Goal: Information Seeking & Learning: Learn about a topic

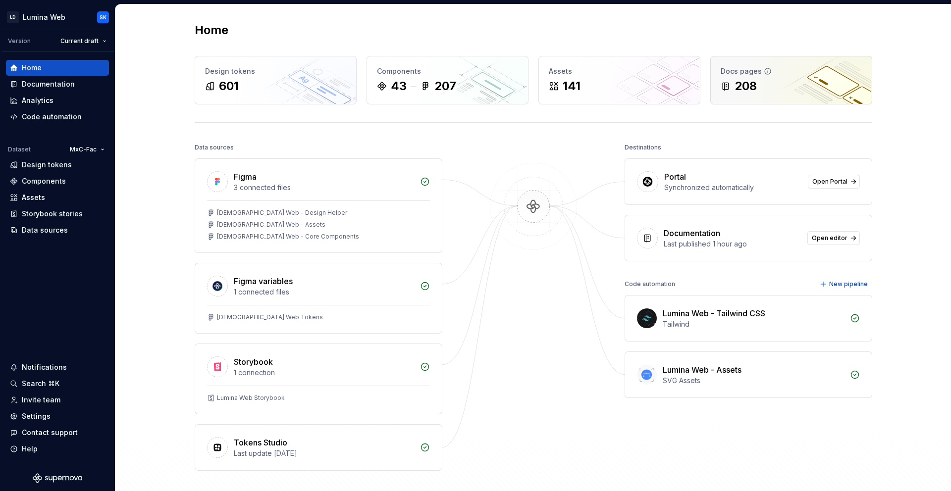
click at [553, 74] on div "Docs pages" at bounding box center [791, 71] width 141 height 10
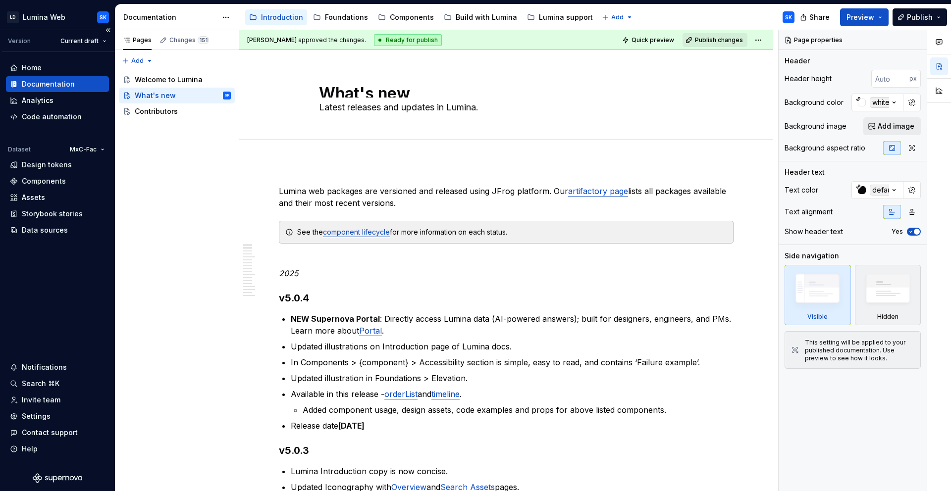
type textarea "*"
click at [62, 337] on div "Invite team" at bounding box center [57, 400] width 95 height 10
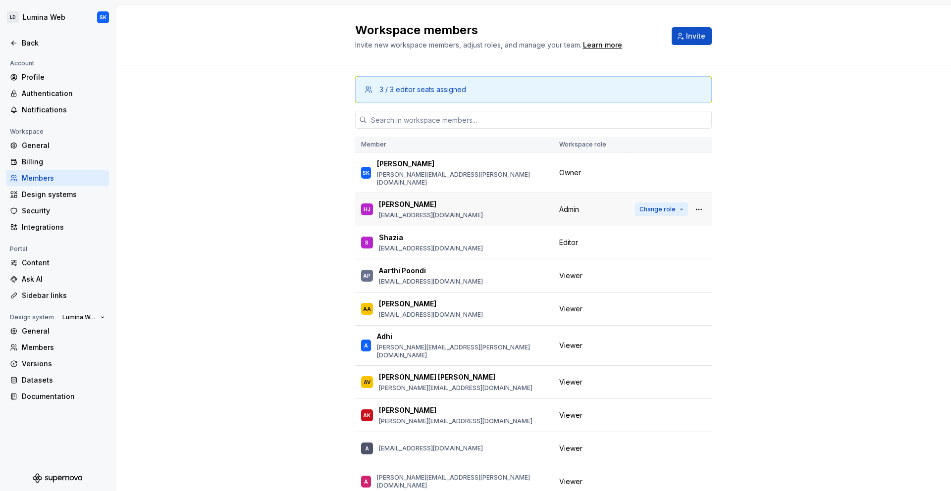
click at [553, 206] on span "Change role" at bounding box center [657, 210] width 36 height 8
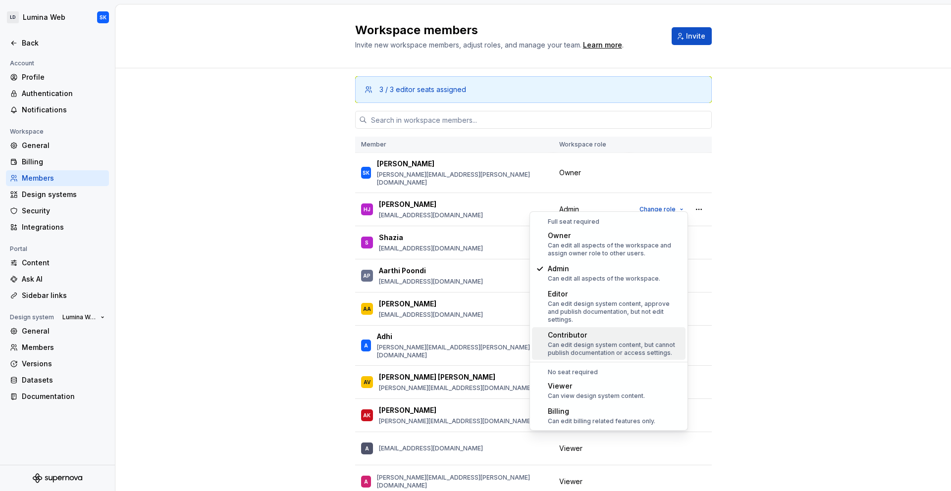
click at [553, 337] on div "Can edit design system content, but cannot publish documentation or access sett…" at bounding box center [615, 349] width 134 height 16
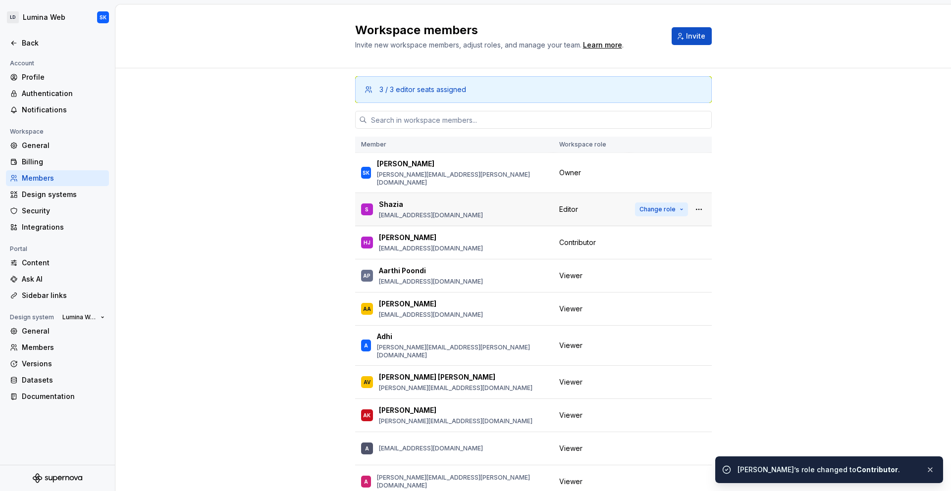
click at [553, 206] on span "Change role" at bounding box center [657, 210] width 36 height 8
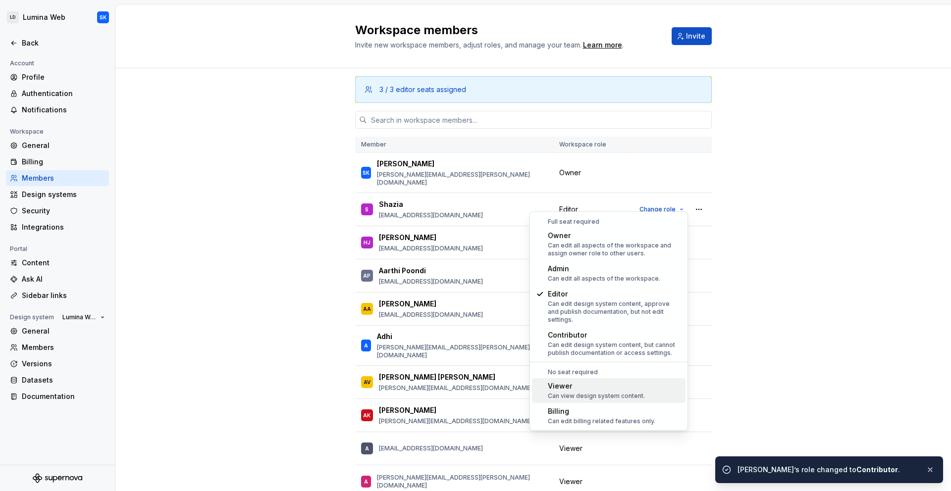
click at [553, 337] on div "Viewer" at bounding box center [596, 386] width 97 height 10
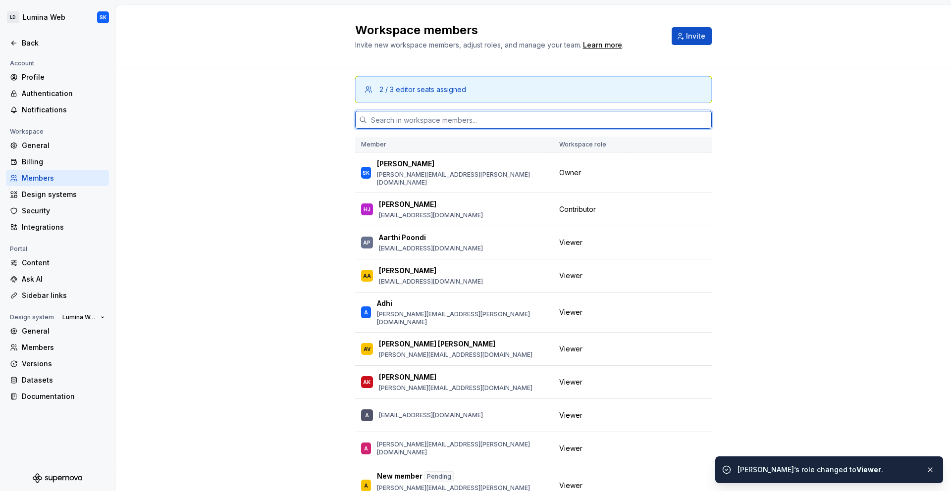
click at [425, 112] on input "text" at bounding box center [539, 120] width 345 height 18
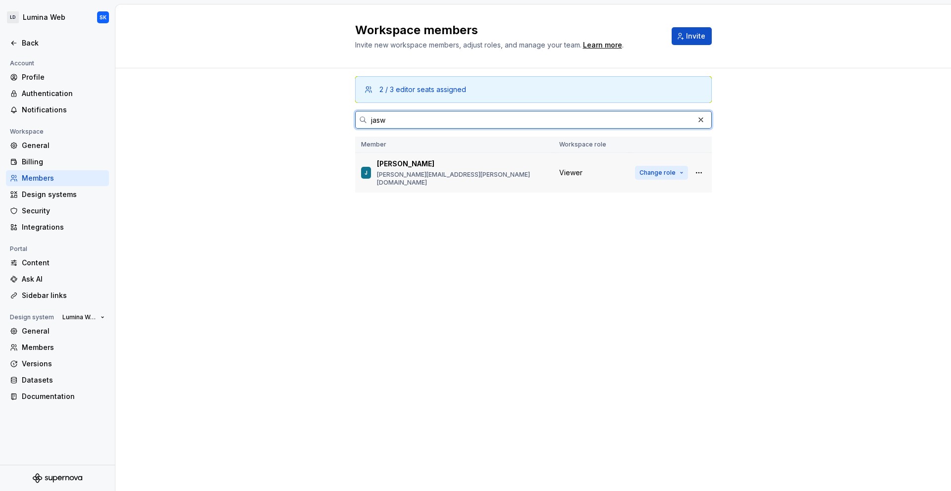
type input "jasw"
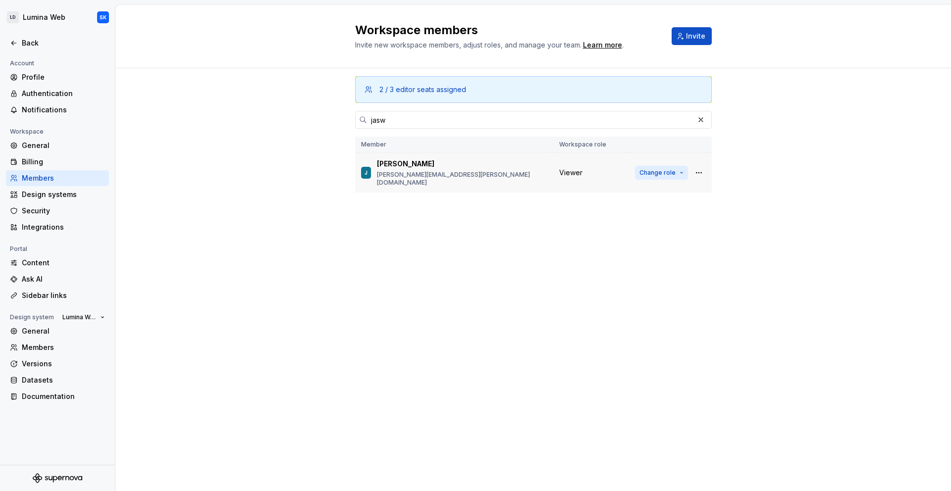
click at [553, 171] on span "Change role" at bounding box center [657, 173] width 36 height 8
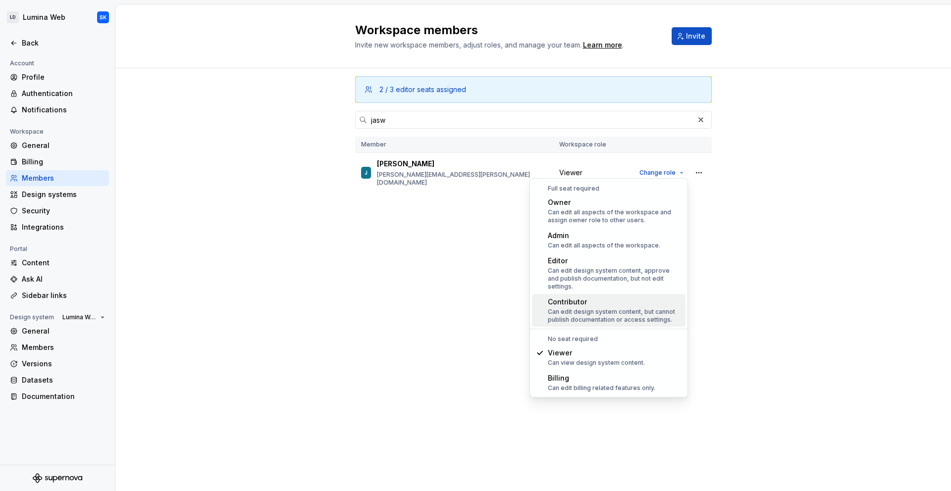
click at [553, 297] on div "Contributor" at bounding box center [615, 302] width 134 height 10
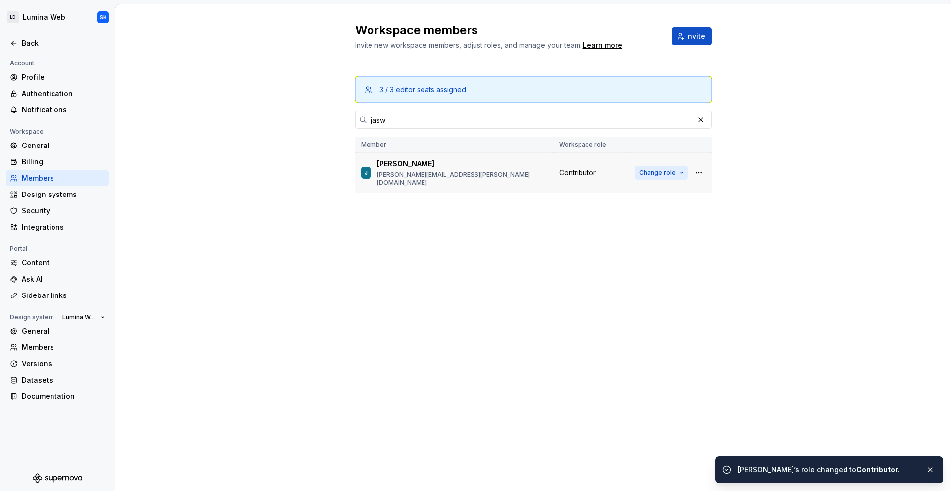
click at [553, 171] on span "Change role" at bounding box center [657, 173] width 36 height 8
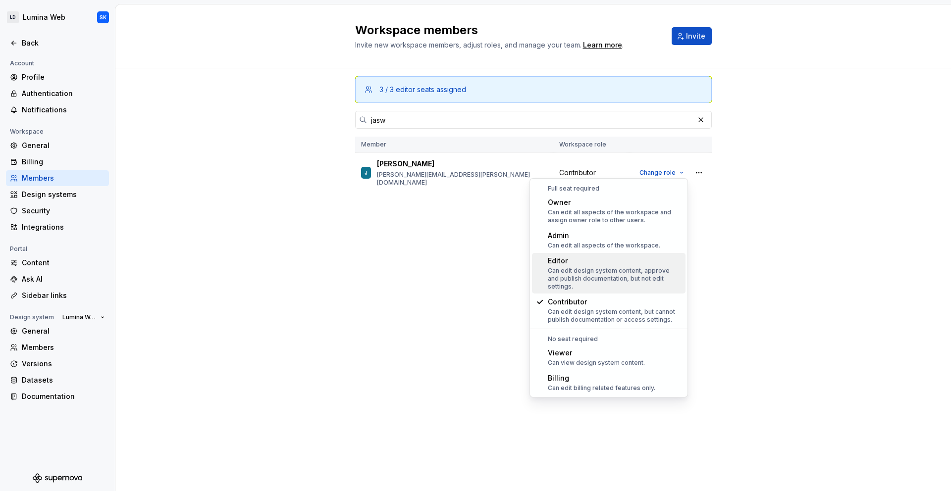
click at [399, 221] on div "3 / 3 editor seats assigned jasw Member Workspace role J jaswant [EMAIL_ADDRESS…" at bounding box center [533, 260] width 357 height 385
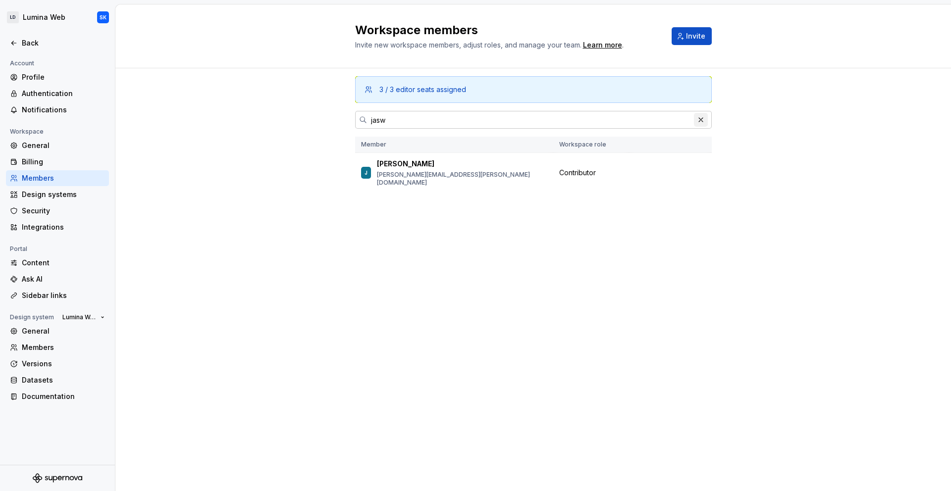
click at [553, 118] on button "button" at bounding box center [701, 120] width 14 height 14
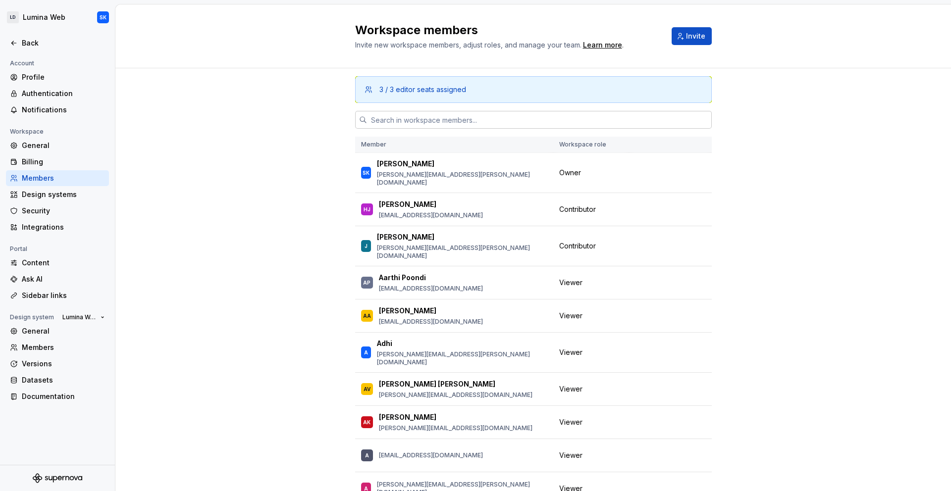
click at [218, 188] on div "3 / 3 editor seats assigned Member Workspace role SK [PERSON_NAME] [PERSON_NAME…" at bounding box center [533, 311] width 836 height 487
click at [32, 38] on div "Back" at bounding box center [63, 43] width 83 height 10
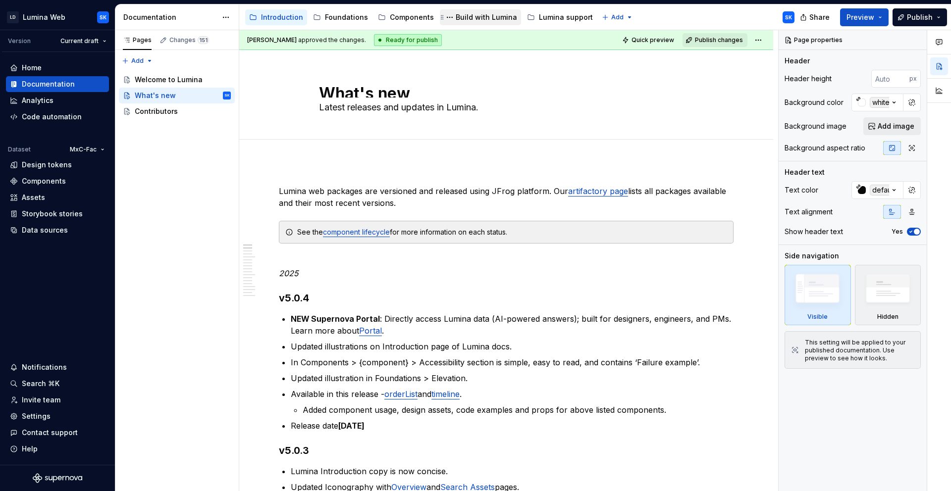
click at [487, 17] on div "Build with Lumina" at bounding box center [486, 17] width 61 height 10
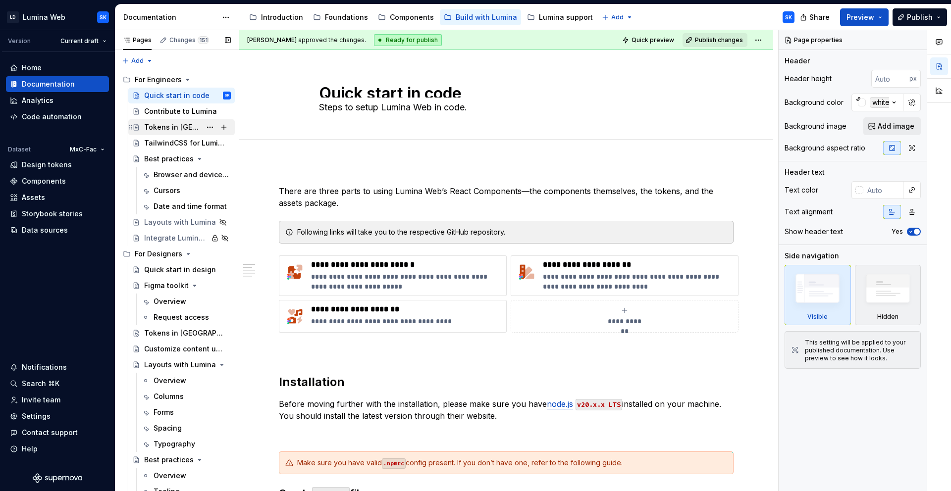
click at [158, 129] on div "Tokens in [GEOGRAPHIC_DATA]" at bounding box center [172, 127] width 57 height 10
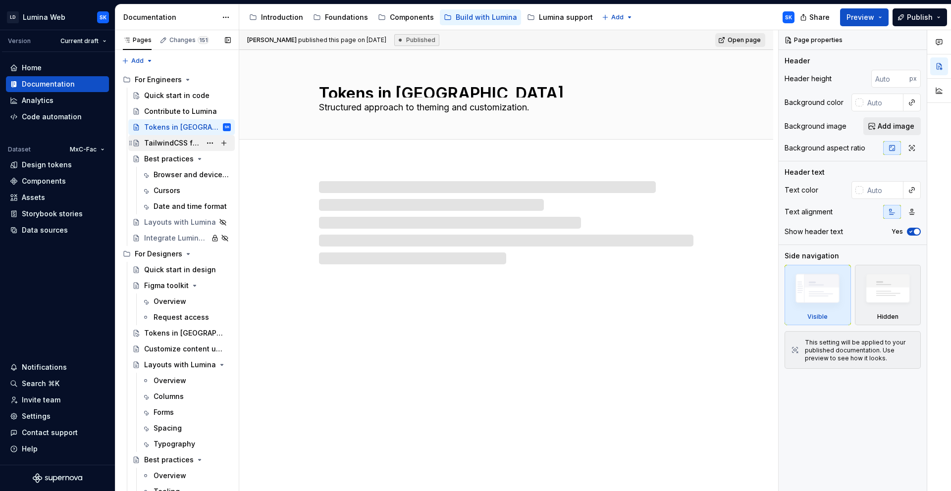
click at [170, 144] on div "TailwindCSS for Lumina" at bounding box center [172, 143] width 57 height 10
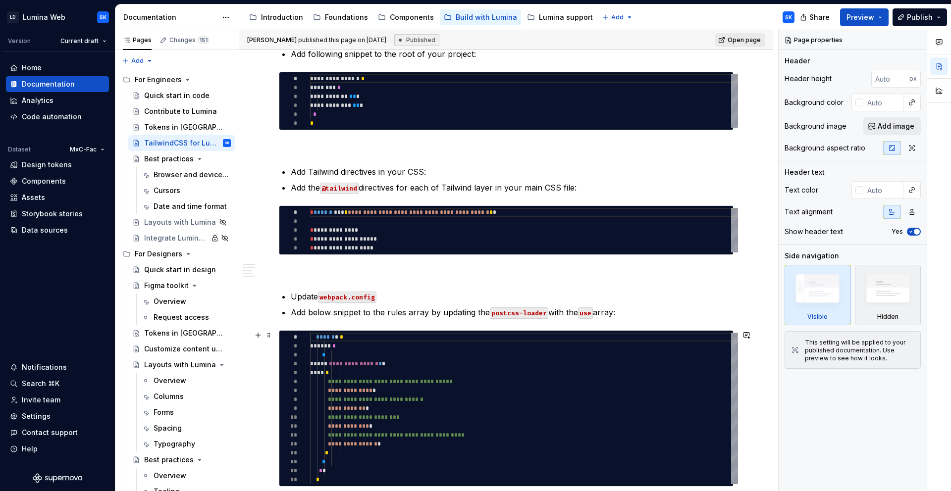
scroll to position [647, 0]
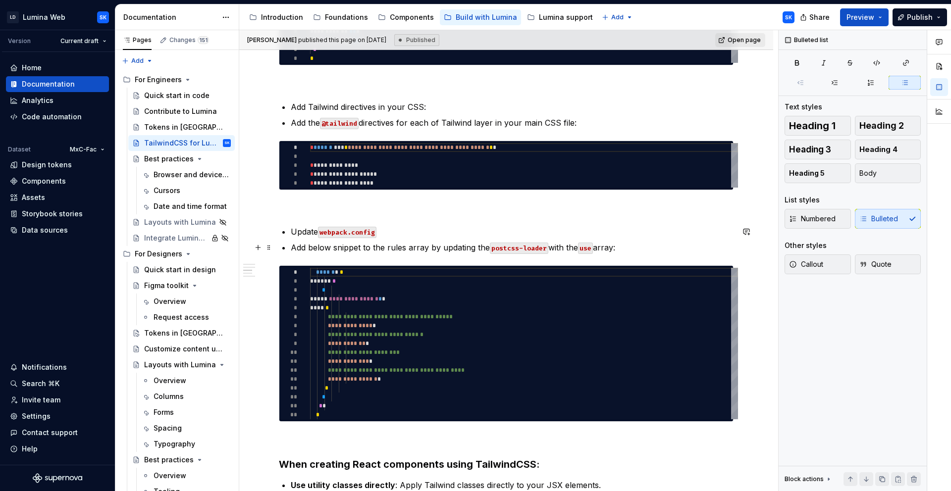
click at [396, 245] on p "Add below snippet to the rules array by updating the postcss-loader with the us…" at bounding box center [512, 248] width 443 height 12
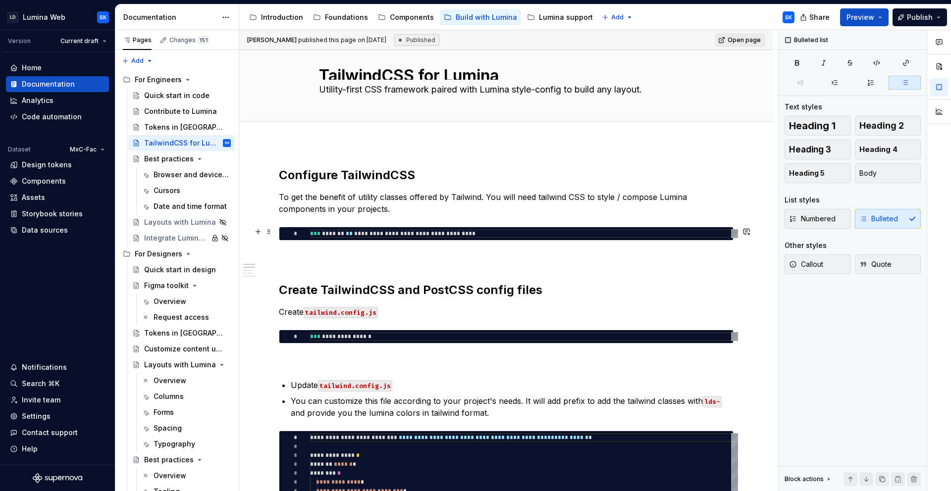
scroll to position [20, 0]
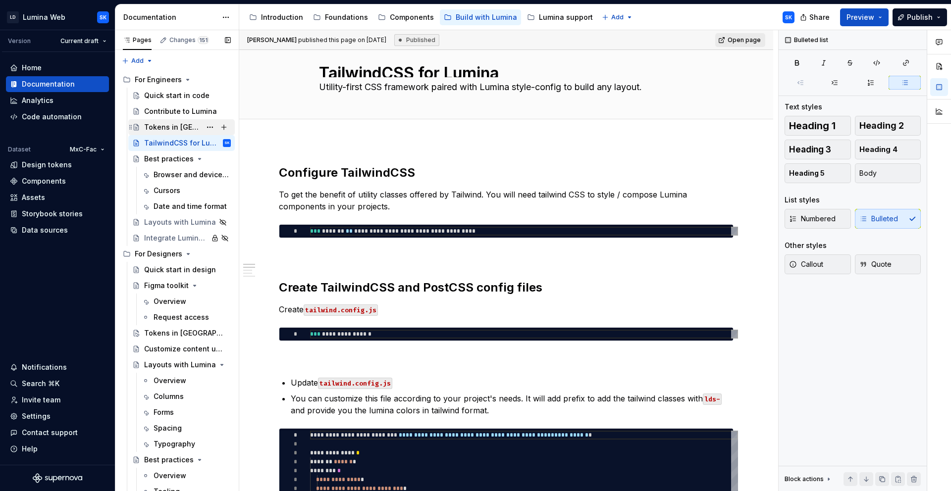
click at [173, 129] on div "Tokens in [GEOGRAPHIC_DATA]" at bounding box center [172, 127] width 57 height 10
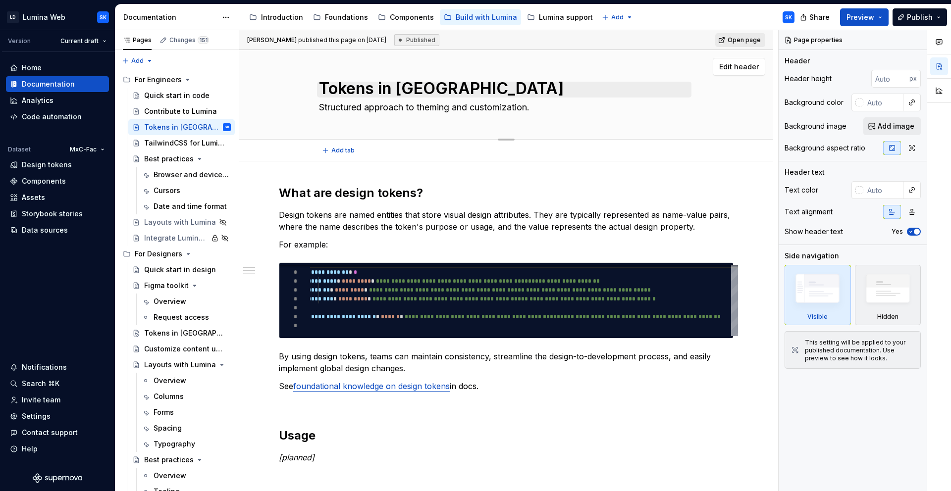
scroll to position [4, 0]
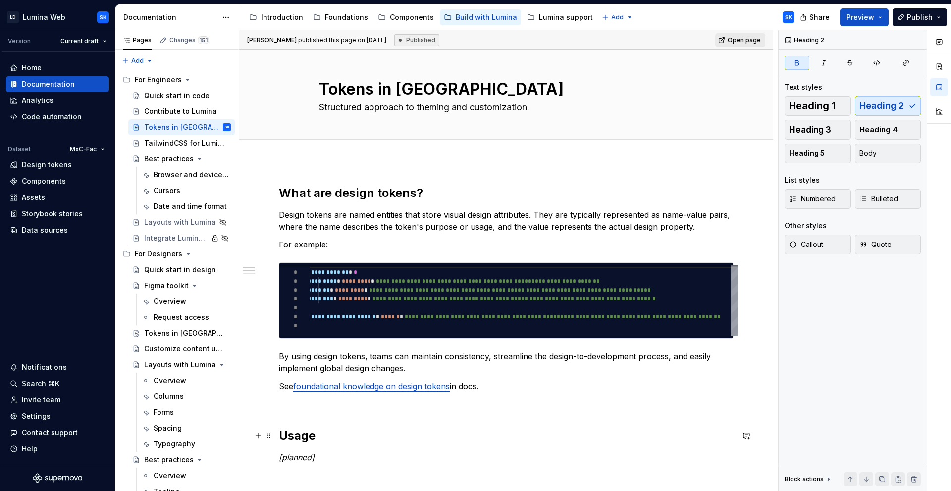
click at [369, 337] on h2 "Usage" at bounding box center [506, 436] width 455 height 16
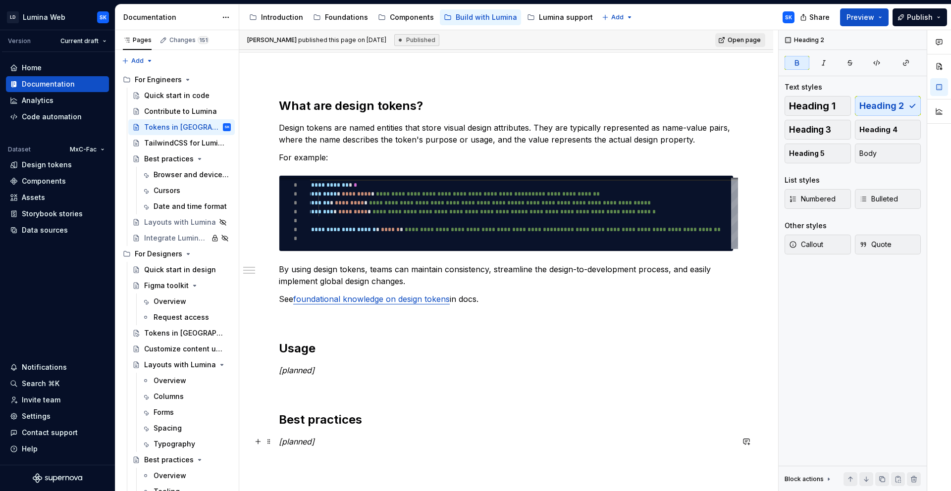
scroll to position [96, 0]
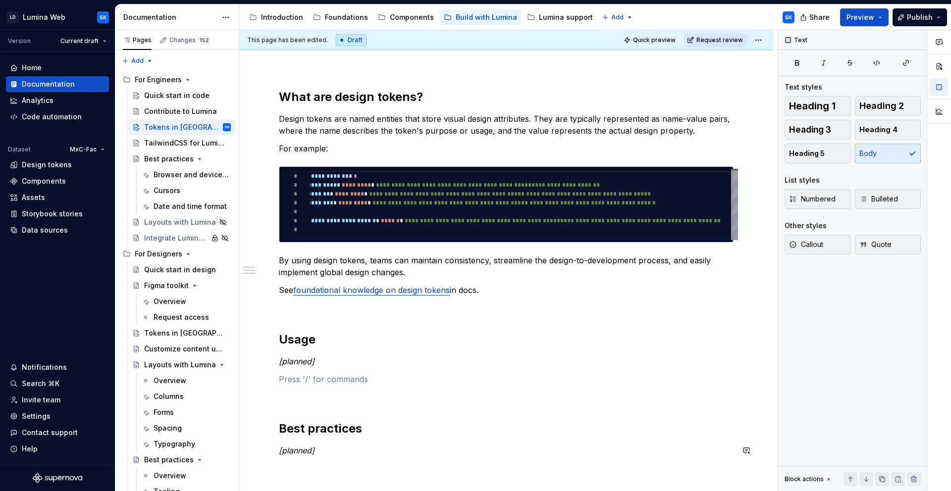
type textarea "*"
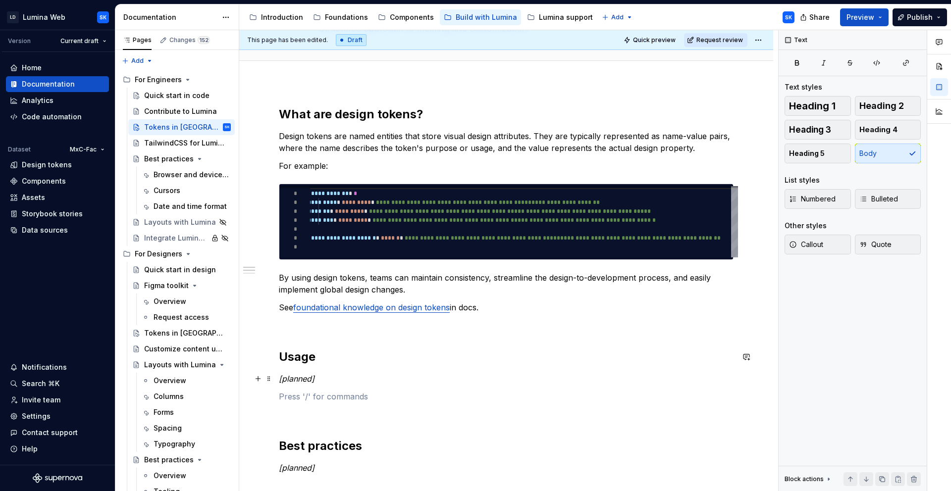
scroll to position [80, 0]
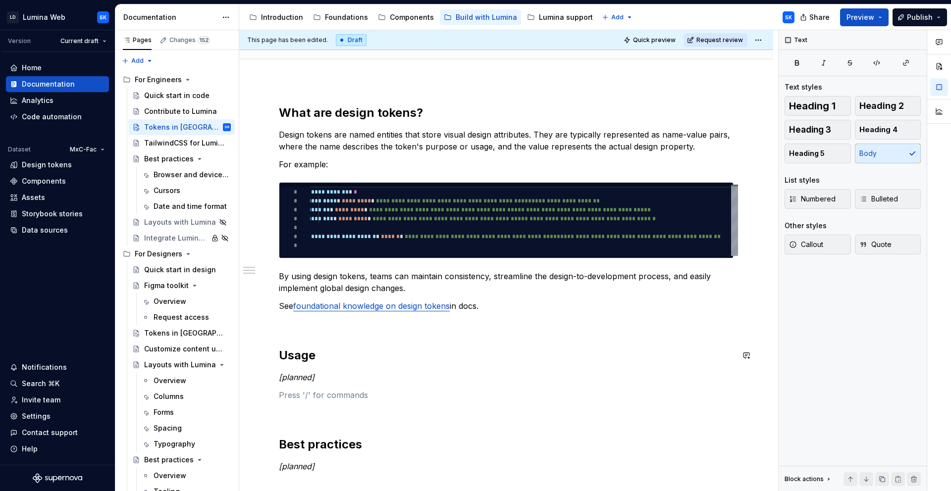
click at [311, 329] on p at bounding box center [506, 324] width 455 height 12
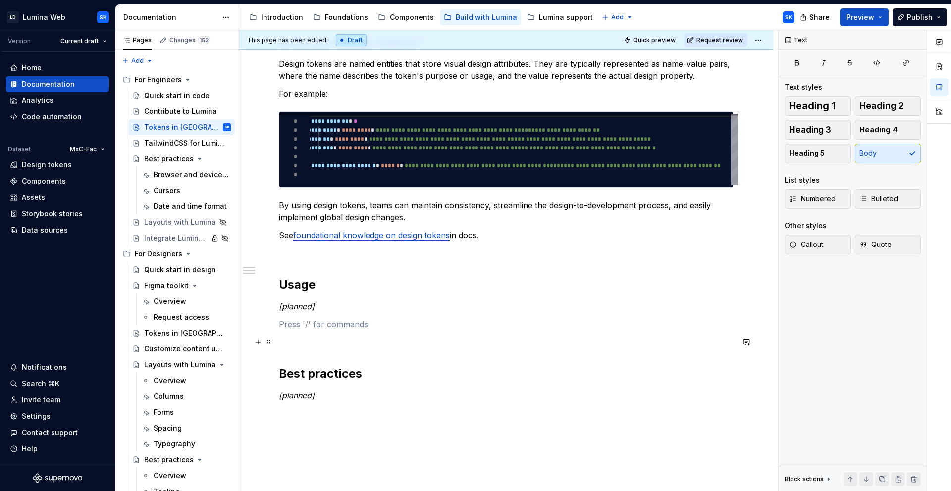
scroll to position [165, 0]
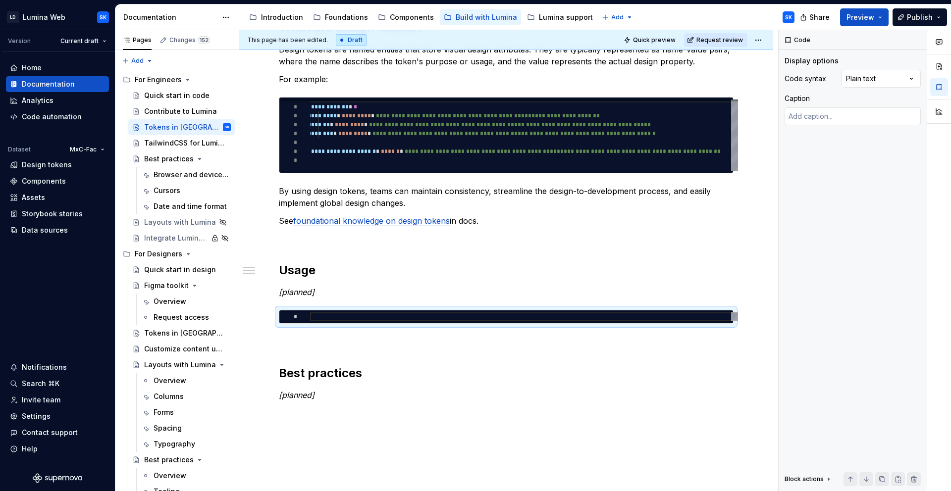
type textarea "*"
type textarea "**"
type textarea "*"
type textarea "***"
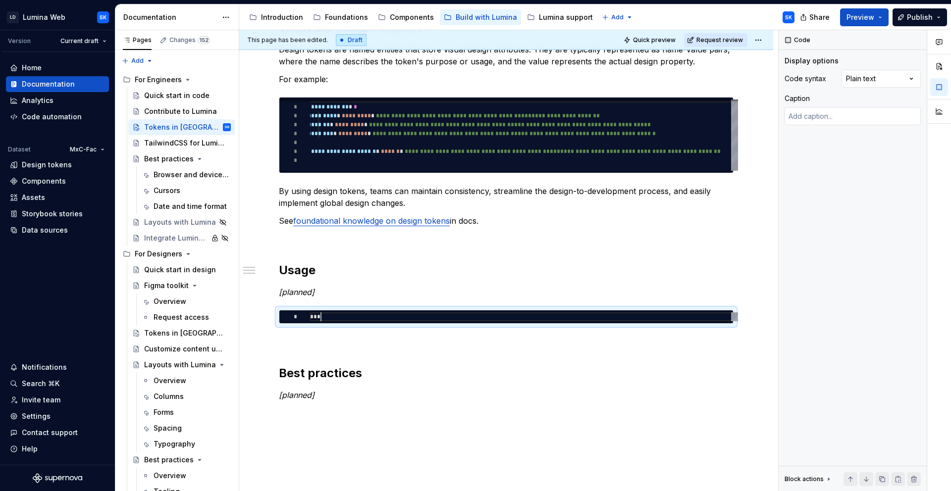
type textarea "*"
type textarea "**"
type textarea "*"
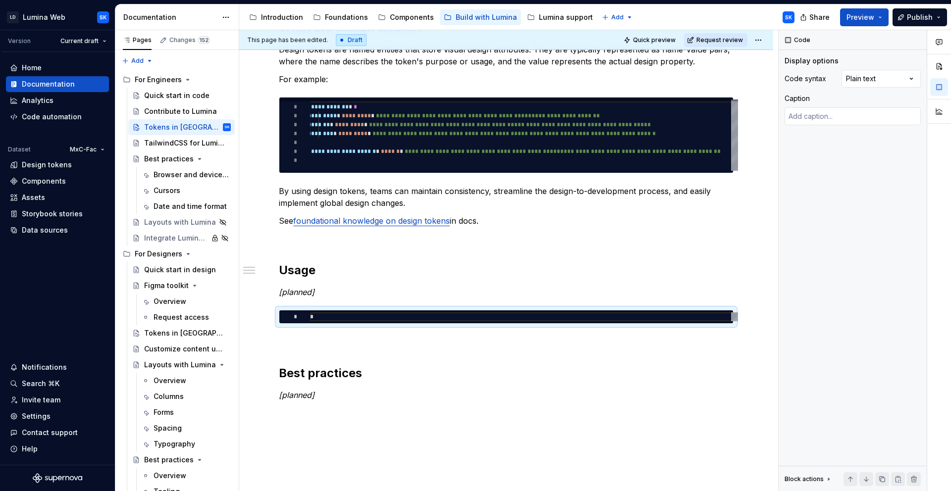
type textarea "*"
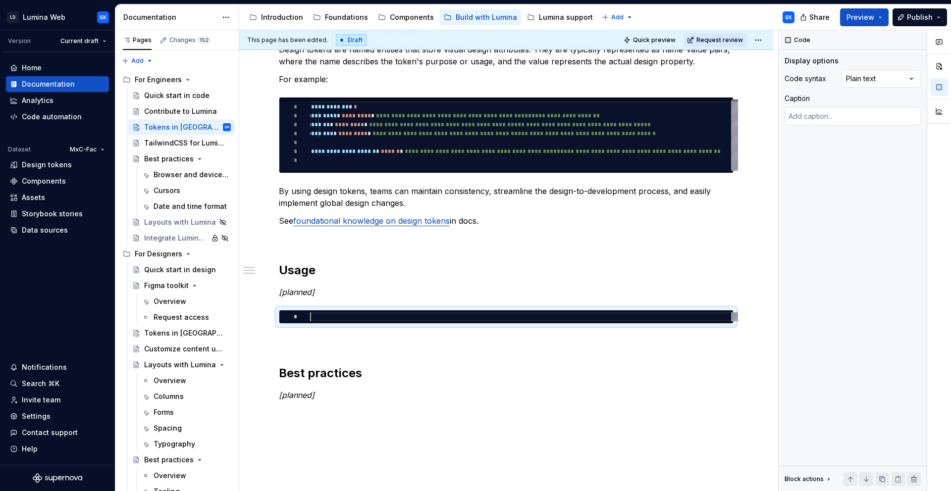
type textarea "**"
type textarea "*"
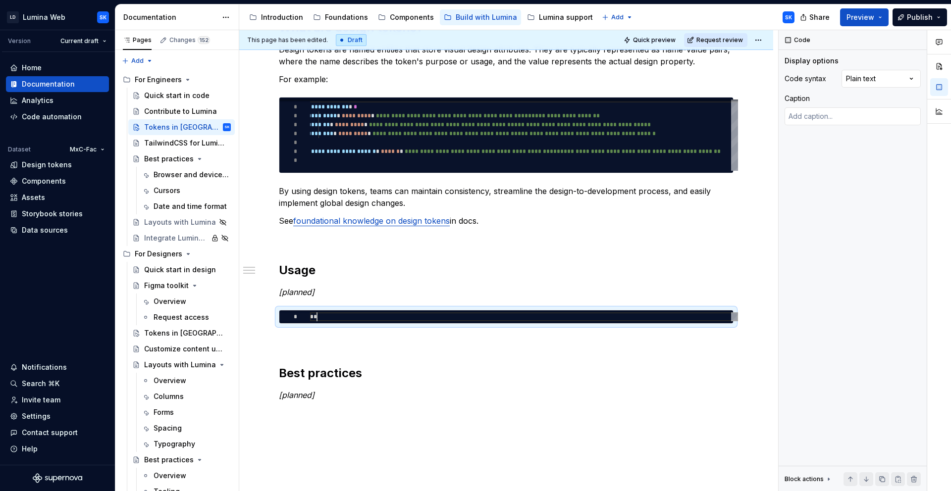
type textarea "*"
type textarea "***"
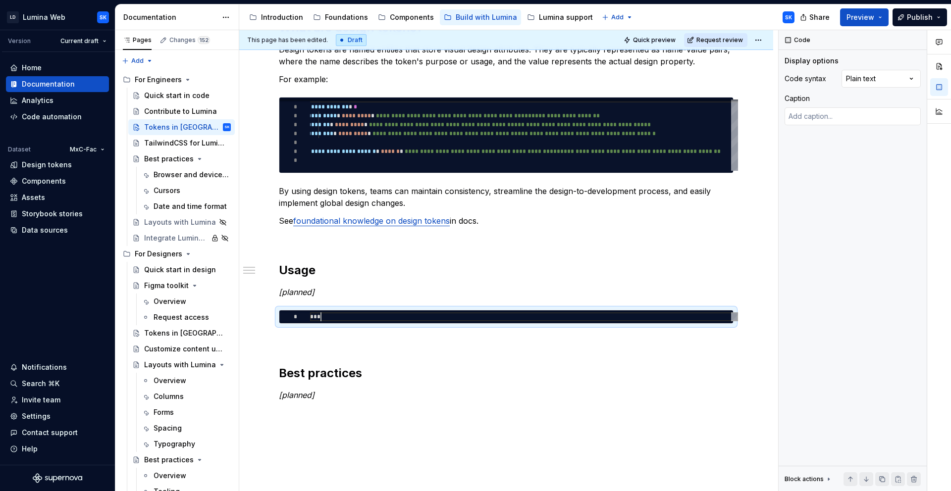
type textarea "*"
type textarea "****"
type textarea "*"
type textarea "***"
type textarea "*"
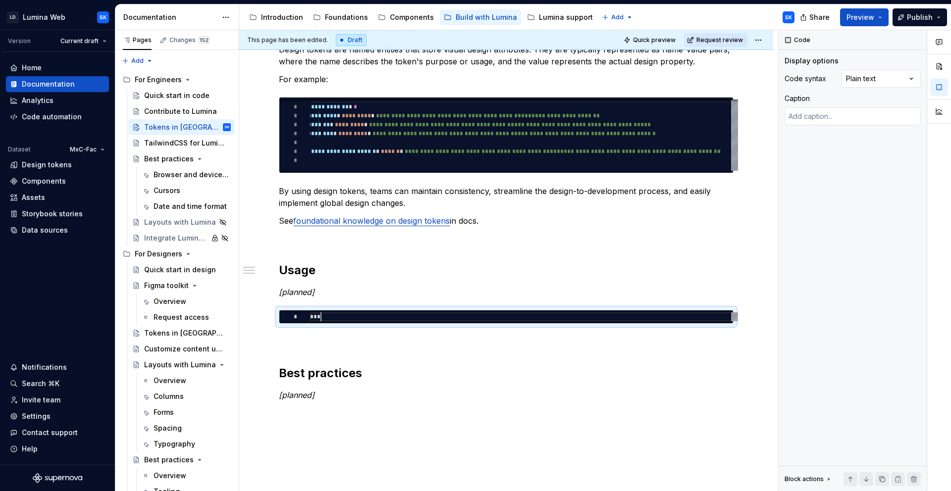
type textarea "**"
type textarea "*"
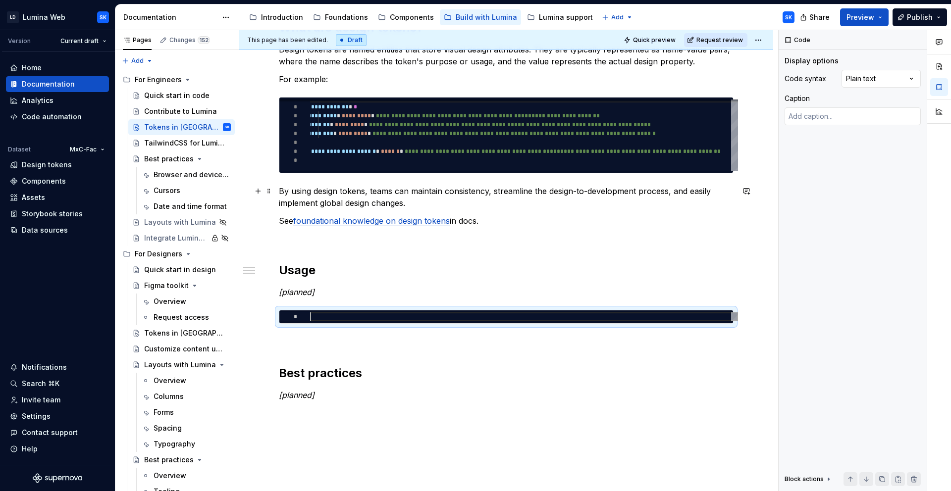
scroll to position [4, 0]
click at [343, 295] on p "[planned]" at bounding box center [506, 292] width 455 height 12
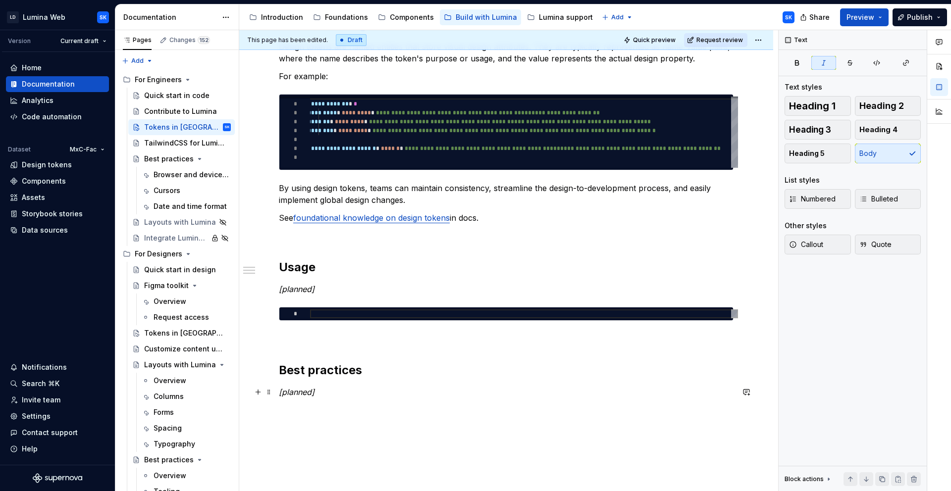
scroll to position [181, 0]
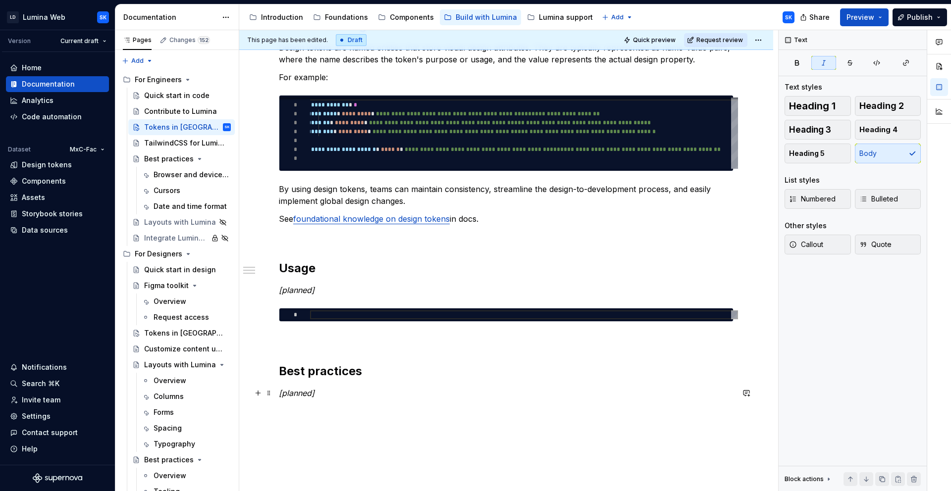
click at [348, 337] on p "[planned]" at bounding box center [506, 393] width 455 height 12
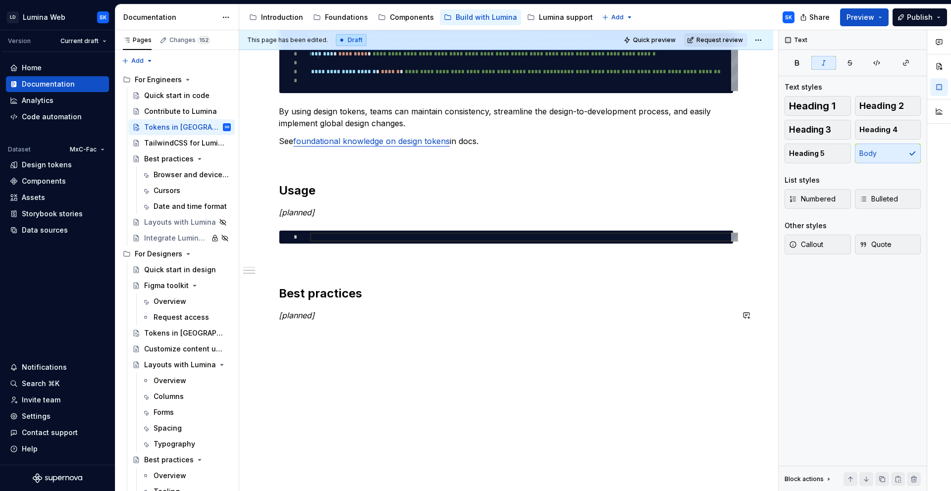
scroll to position [266, 0]
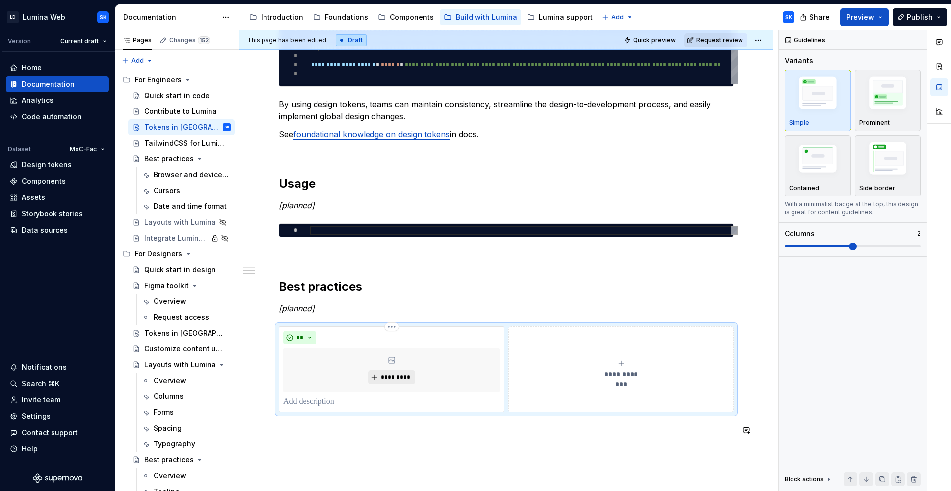
type textarea "*"
click at [553, 153] on img "button" at bounding box center [817, 160] width 57 height 39
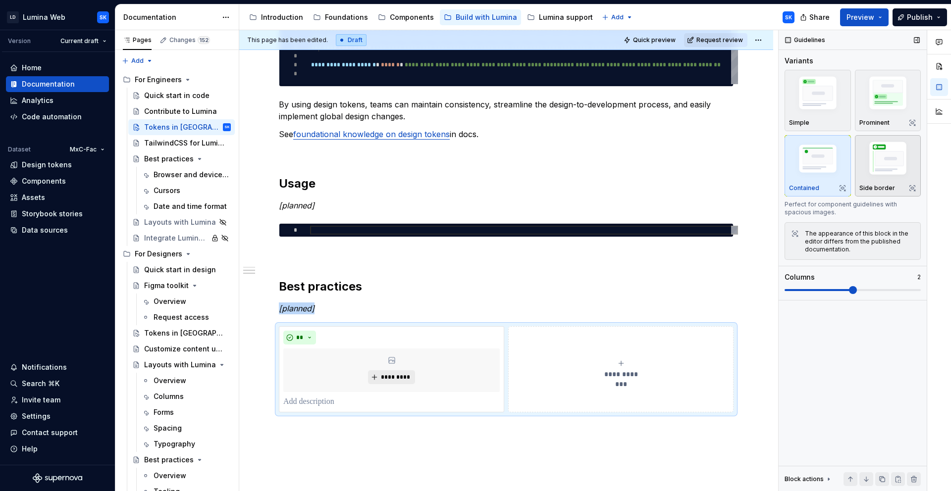
click at [553, 151] on img "button" at bounding box center [887, 160] width 57 height 43
click at [553, 97] on img "button" at bounding box center [887, 94] width 57 height 43
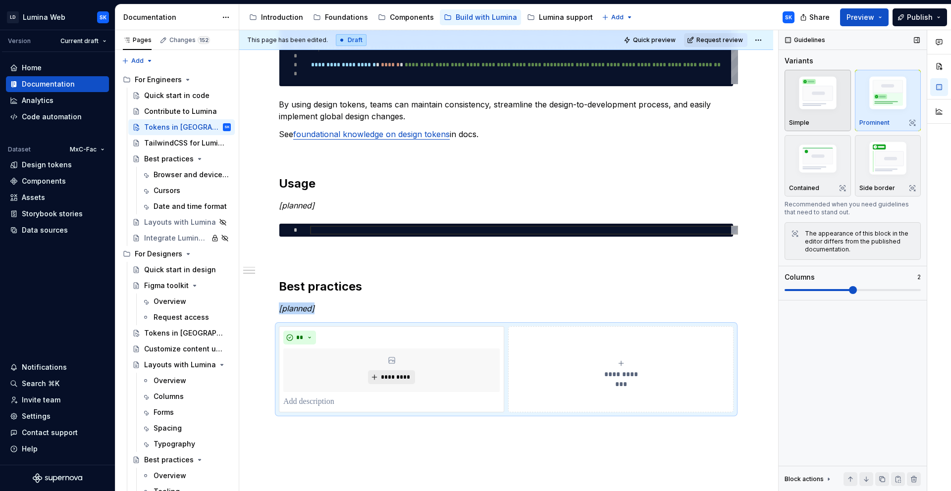
click at [553, 97] on img "button" at bounding box center [817, 94] width 57 height 43
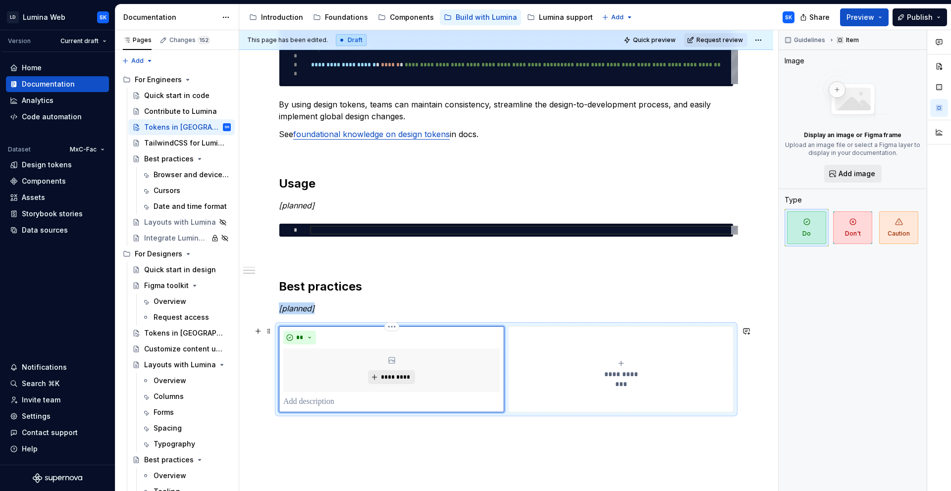
click at [433, 337] on div "*********" at bounding box center [391, 371] width 216 height 44
click at [329, 337] on p at bounding box center [391, 402] width 216 height 12
click at [553, 337] on button "**********" at bounding box center [622, 369] width 223 height 86
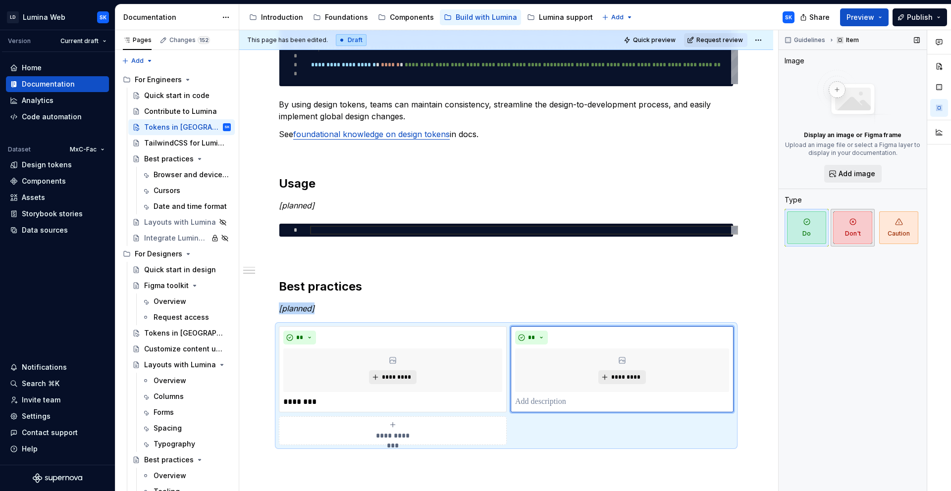
click at [553, 224] on span "Don't" at bounding box center [852, 227] width 39 height 33
click at [548, 337] on div "***** *********" at bounding box center [622, 369] width 223 height 86
click at [544, 337] on p at bounding box center [622, 402] width 214 height 12
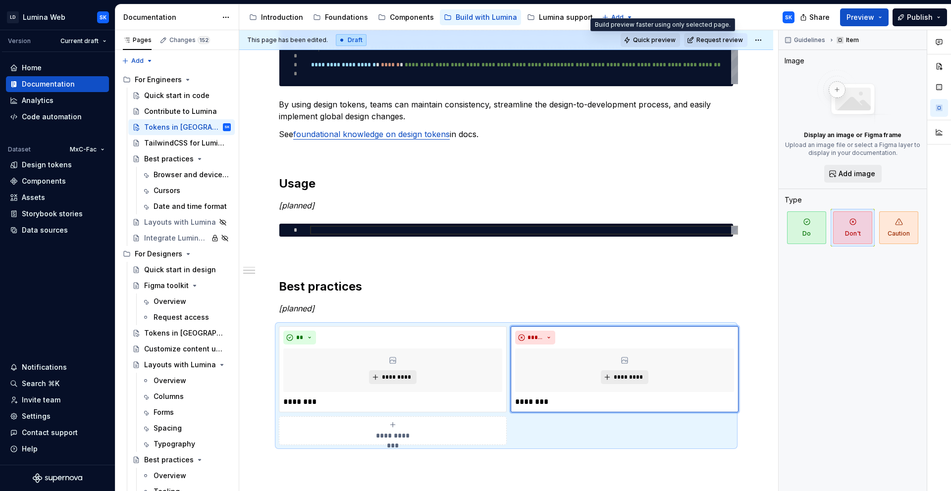
click at [553, 44] on button "Quick preview" at bounding box center [650, 40] width 59 height 14
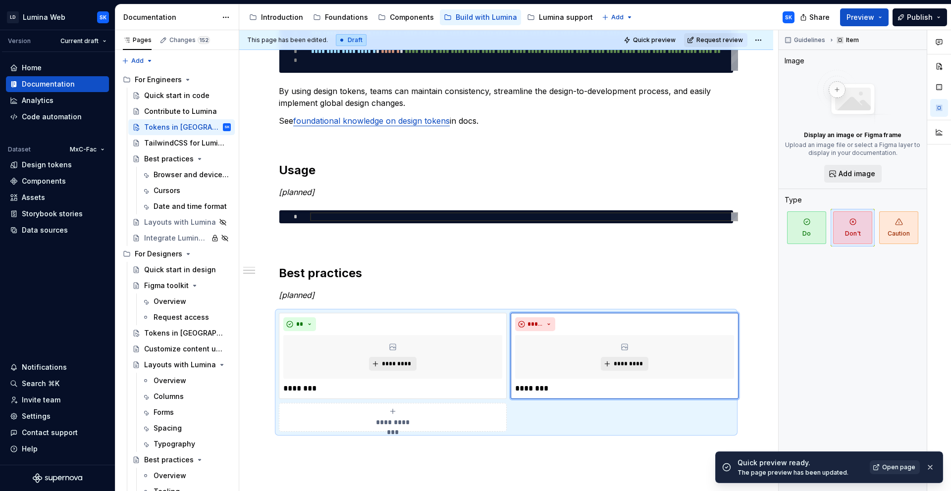
scroll to position [252, 0]
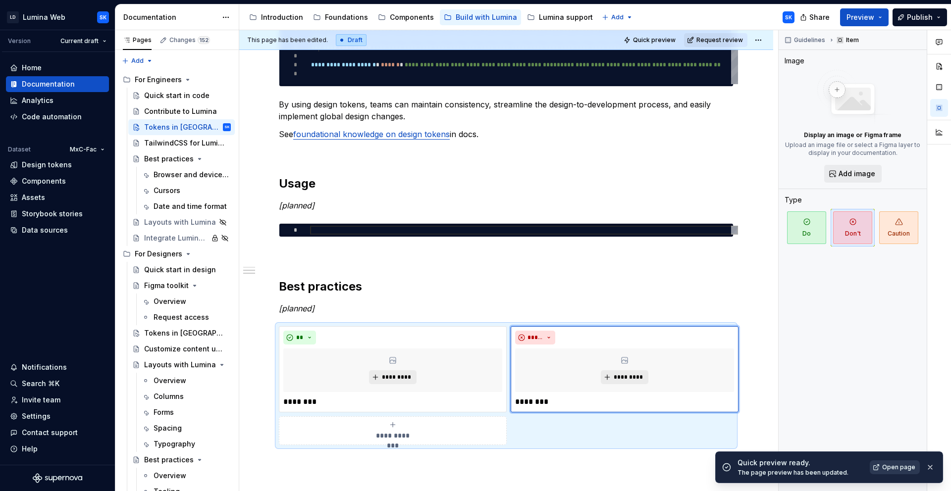
click at [553, 337] on span "Open page" at bounding box center [898, 468] width 33 height 8
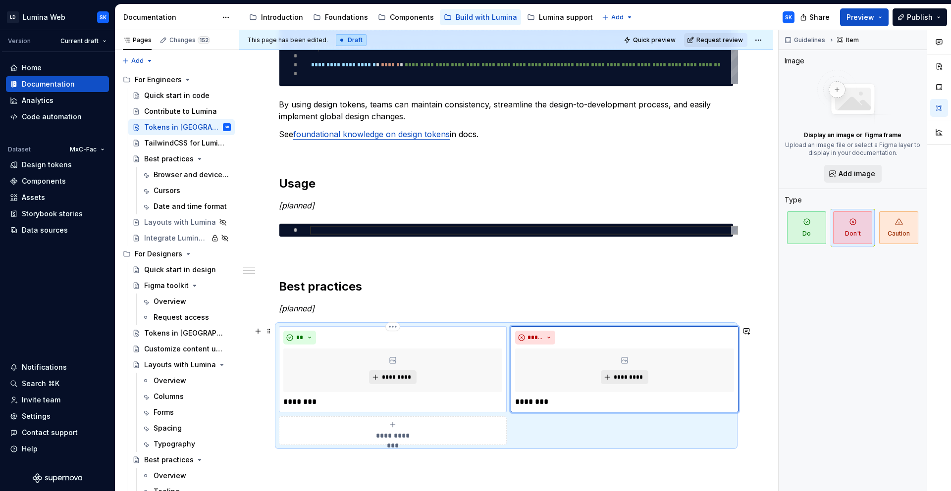
click at [334, 337] on p "********" at bounding box center [392, 402] width 219 height 12
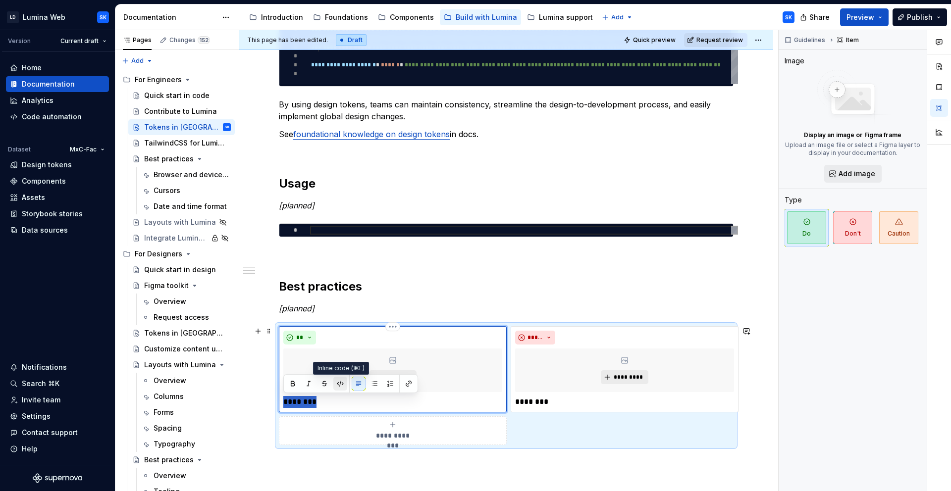
click at [341, 337] on button "button" at bounding box center [340, 384] width 14 height 14
click at [310, 337] on code "********" at bounding box center [299, 402] width 33 height 9
drag, startPoint x: 324, startPoint y: 402, endPoint x: 279, endPoint y: 402, distance: 44.6
click at [279, 337] on div "** ********* ********" at bounding box center [393, 369] width 228 height 86
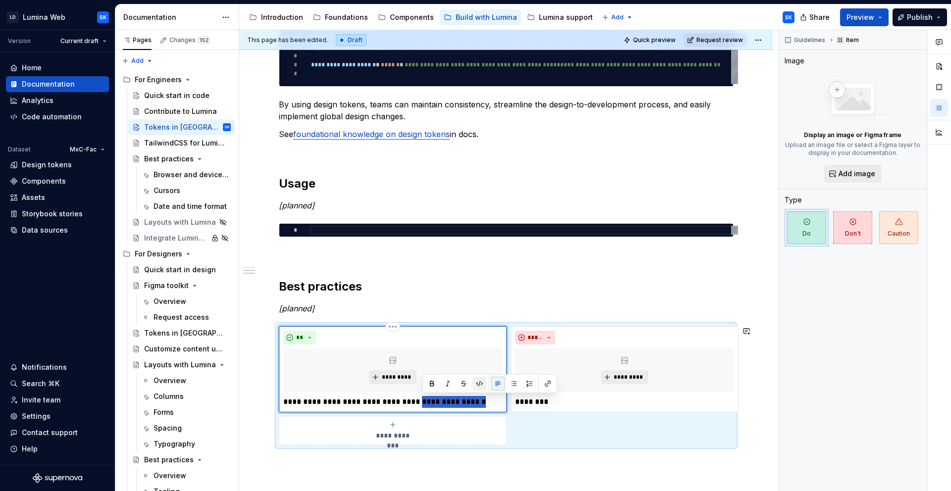
click at [480, 337] on button "button" at bounding box center [480, 384] width 14 height 14
click at [442, 337] on code "**********" at bounding box center [452, 402] width 60 height 9
click at [365, 288] on h2 "Best practices" at bounding box center [506, 287] width 455 height 16
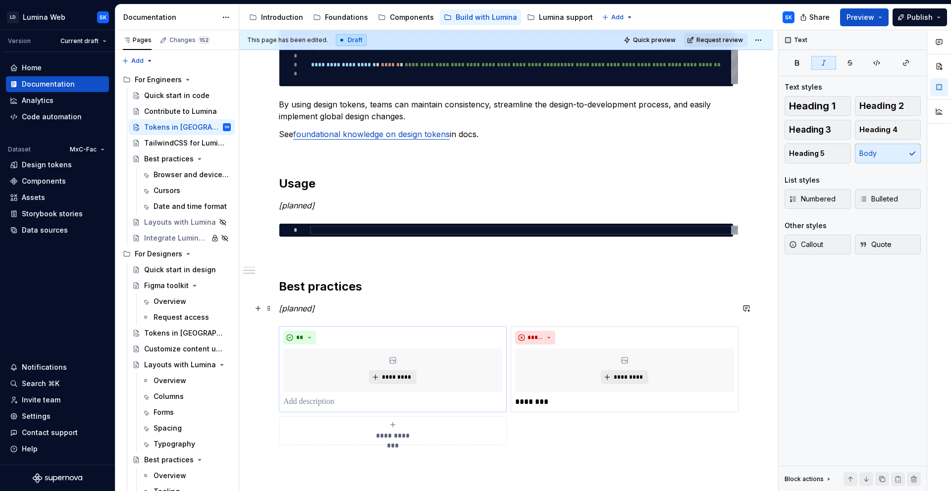
click at [333, 311] on p "[planned]" at bounding box center [506, 309] width 455 height 12
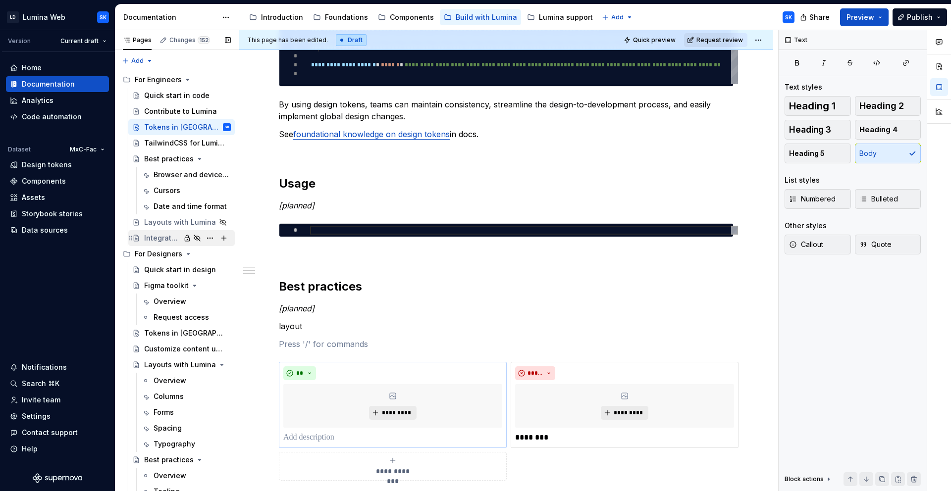
click at [158, 239] on div "Integrate Lumina in apps" at bounding box center [162, 238] width 36 height 10
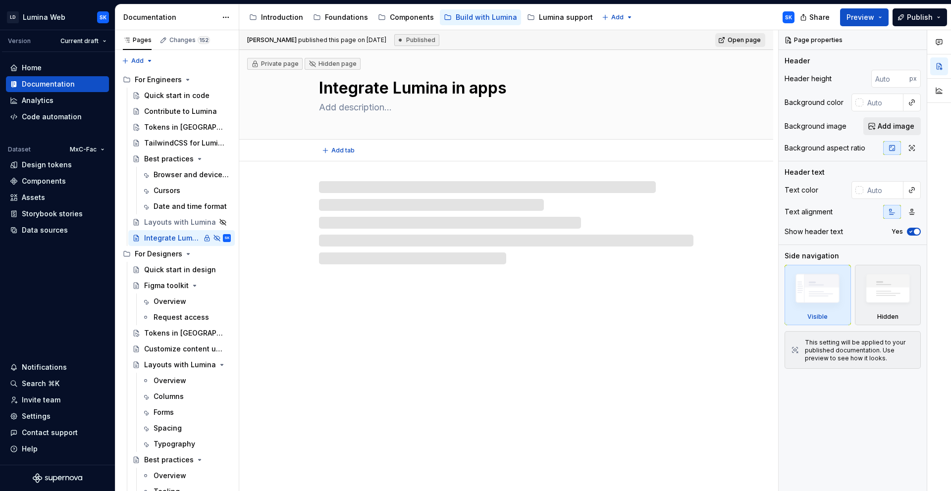
scroll to position [8, 0]
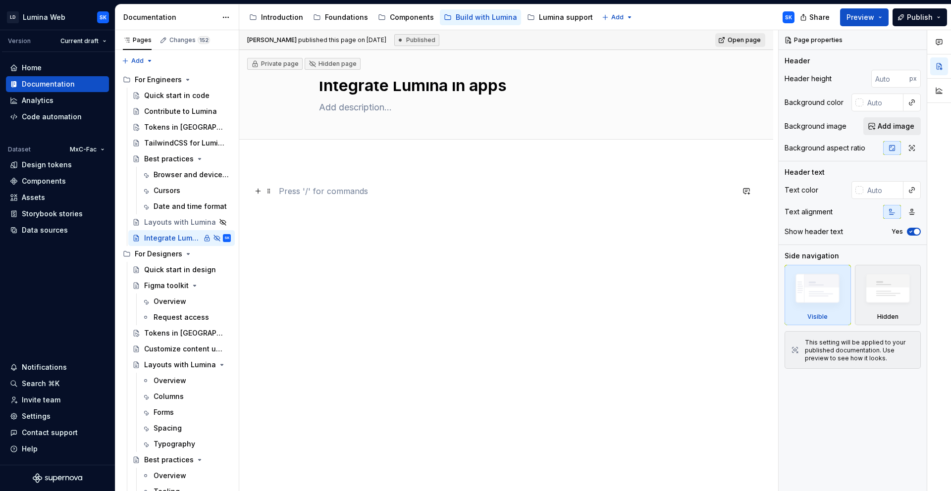
click at [341, 191] on p at bounding box center [506, 191] width 455 height 12
click at [163, 96] on div "Quick start in code" at bounding box center [172, 96] width 57 height 10
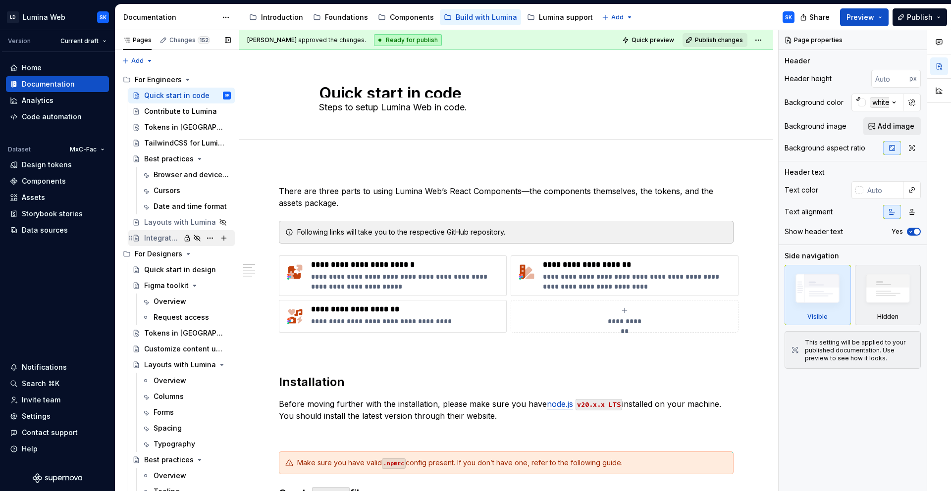
click at [164, 232] on div "Integrate Lumina in apps" at bounding box center [187, 238] width 87 height 14
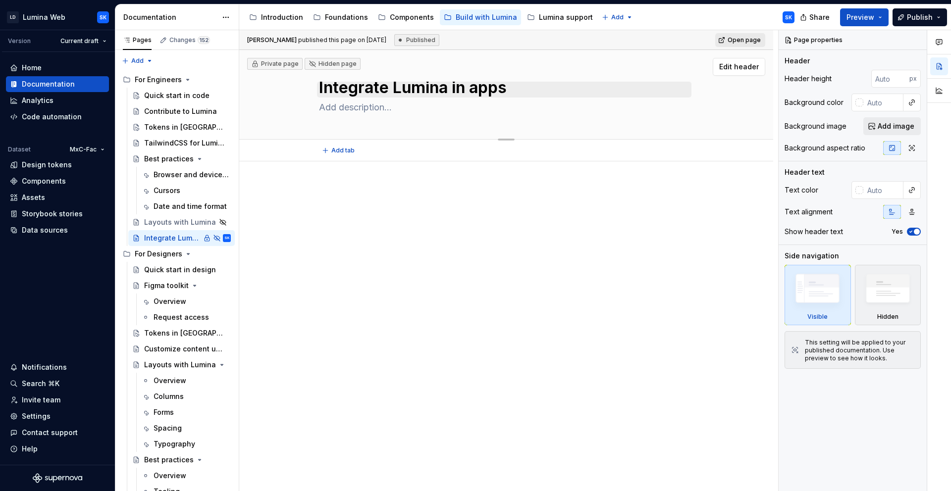
scroll to position [4, 0]
click at [353, 186] on p at bounding box center [506, 191] width 455 height 12
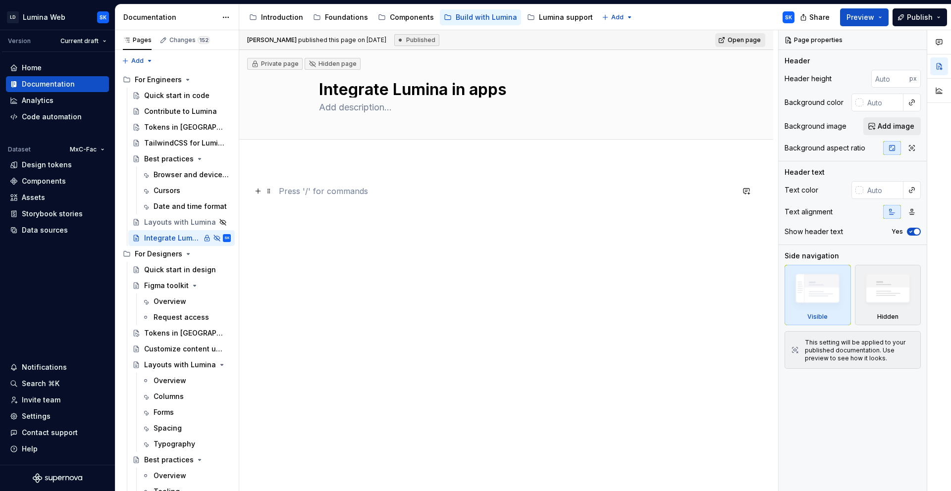
type textarea "*"
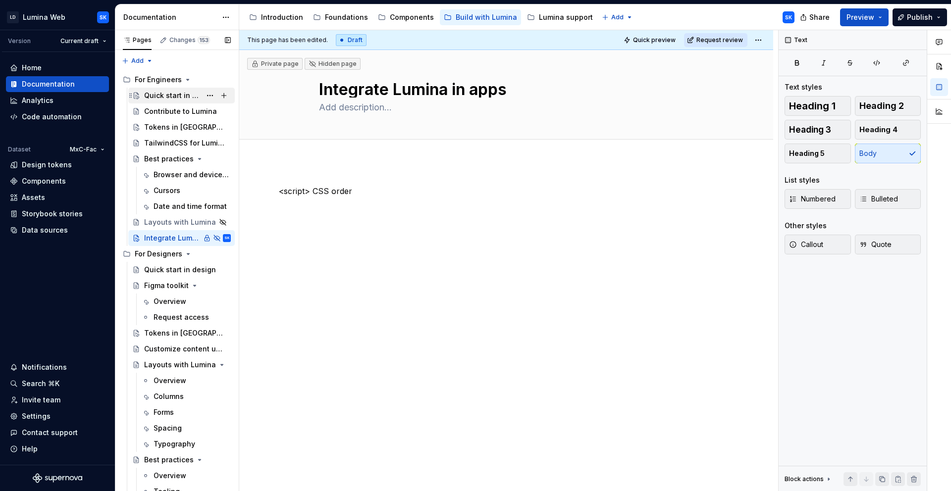
click at [167, 100] on div "Quick start in code" at bounding box center [172, 96] width 57 height 10
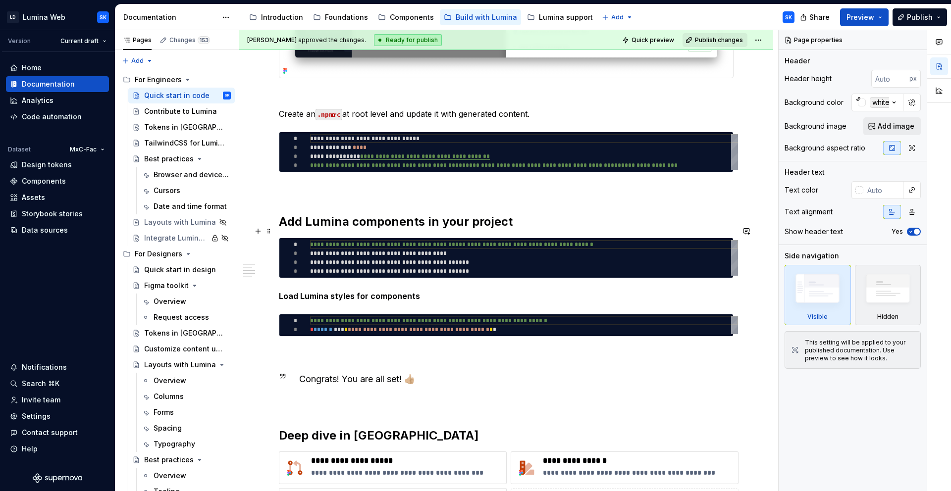
scroll to position [1459, 0]
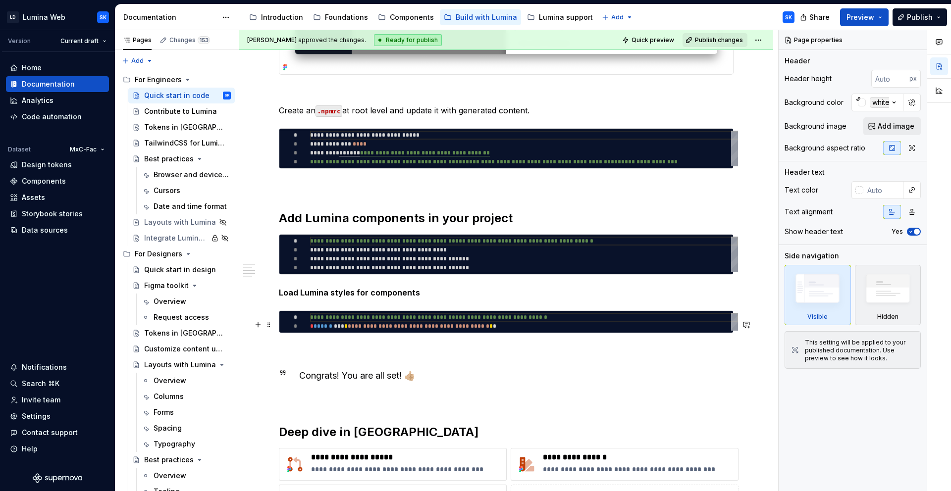
type textarea "*"
type textarea "**********"
click at [533, 331] on div "**********" at bounding box center [524, 322] width 428 height 18
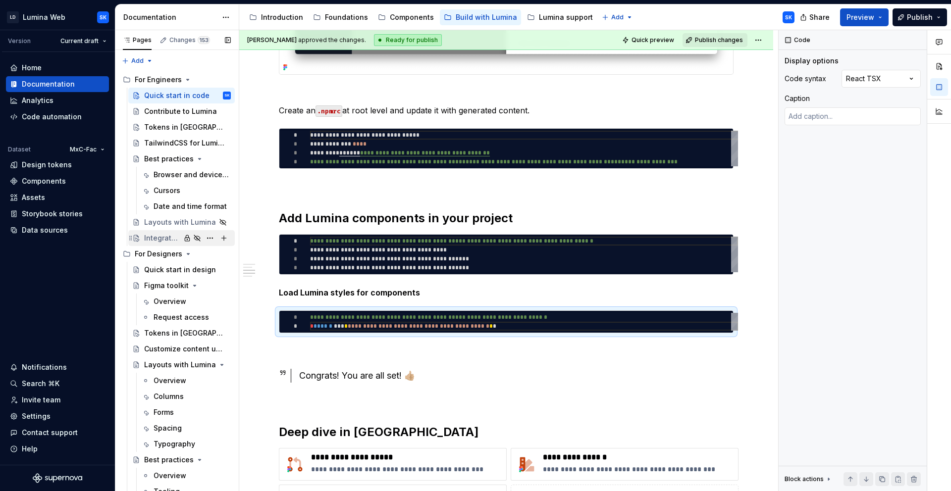
click at [163, 238] on div "Integrate Lumina in apps" at bounding box center [162, 238] width 36 height 10
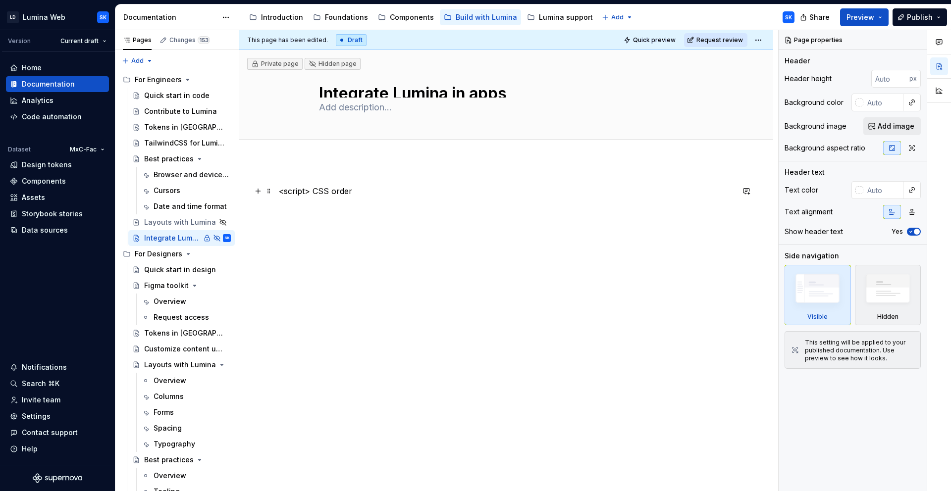
type textarea "*"
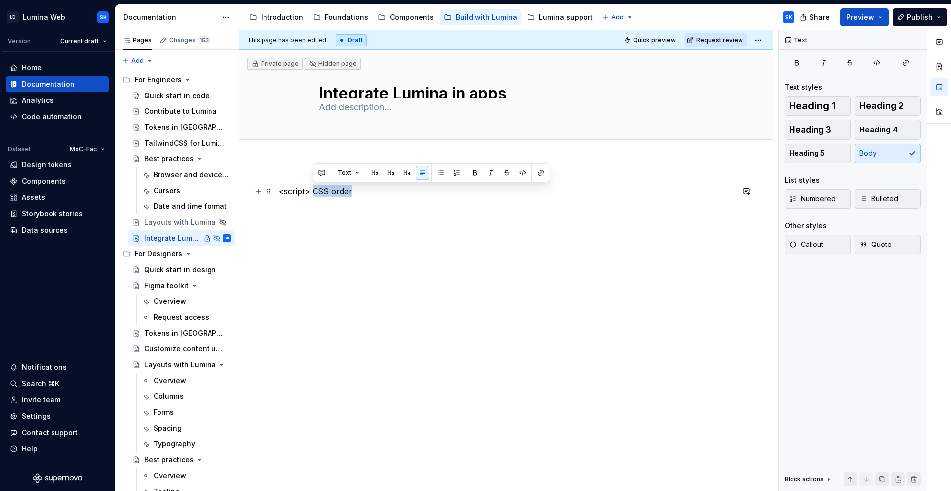
drag, startPoint x: 359, startPoint y: 196, endPoint x: 312, endPoint y: 193, distance: 46.7
click at [312, 193] on p "<script> CSS order" at bounding box center [506, 191] width 455 height 12
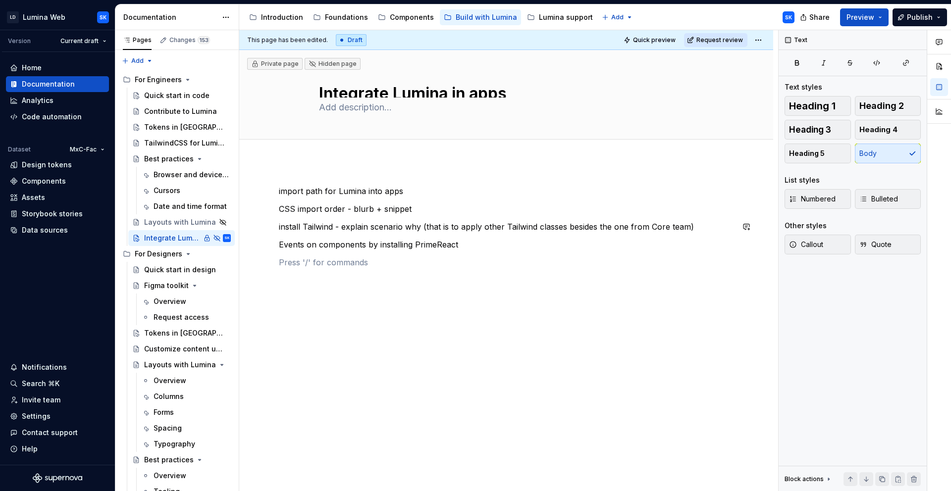
click at [469, 237] on div "import path for Lumina into apps CSS import order - blurb + snippet install Tai…" at bounding box center [506, 244] width 455 height 119
click at [464, 242] on p "Events on components by installing PrimeReact" at bounding box center [506, 245] width 455 height 12
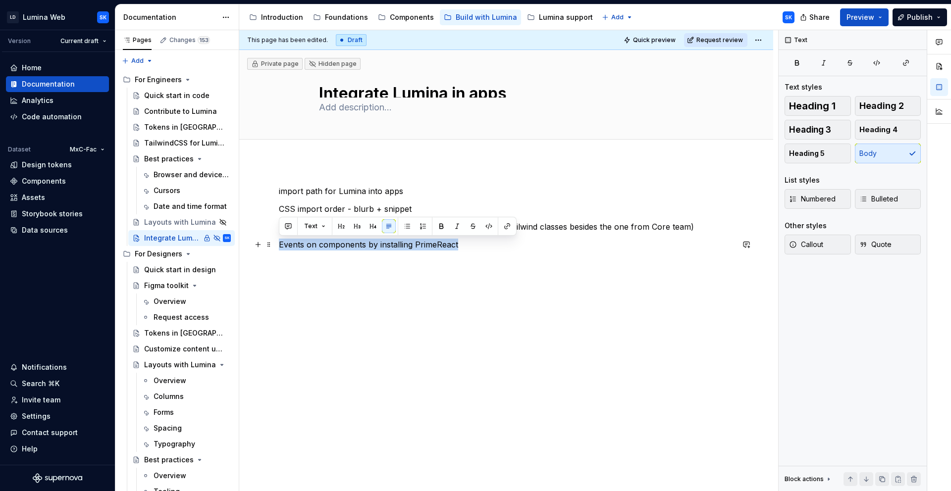
drag, startPoint x: 459, startPoint y: 246, endPoint x: 248, endPoint y: 243, distance: 211.0
click at [248, 243] on div "import path for Lumina into apps CSS import order - blurb + snippet install Tai…" at bounding box center [506, 312] width 534 height 302
click at [475, 223] on button "button" at bounding box center [473, 226] width 14 height 14
click at [469, 242] on p "Events on components by installing PrimeReact" at bounding box center [506, 245] width 455 height 12
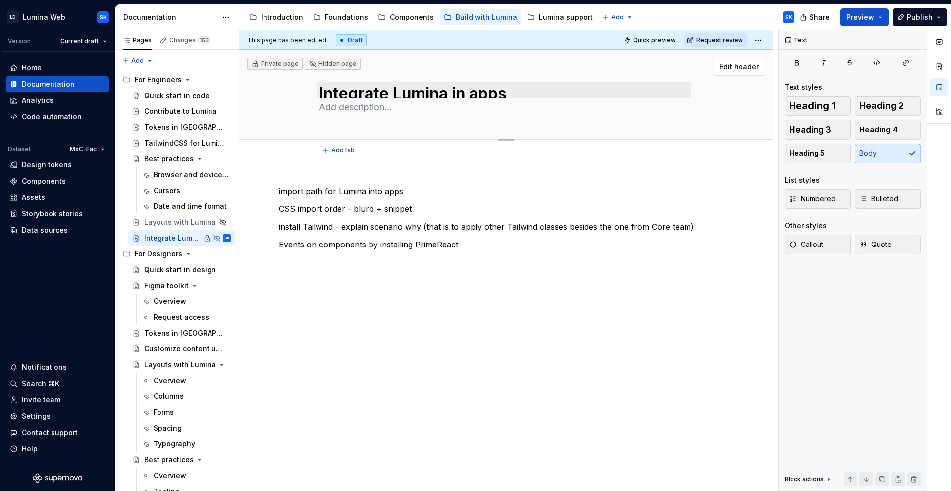
scroll to position [2, 0]
click at [469, 249] on p "Events on components by installing PrimeReact" at bounding box center [506, 245] width 455 height 12
click at [415, 263] on p at bounding box center [506, 263] width 455 height 12
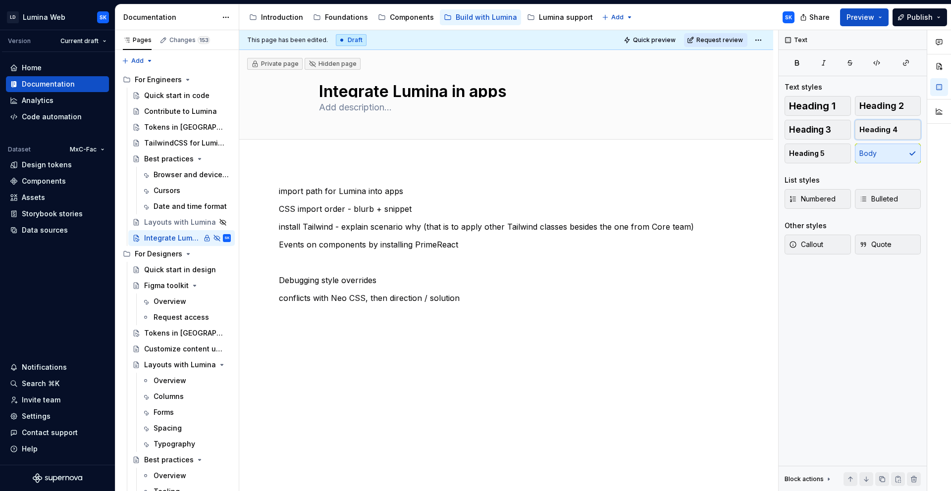
click at [553, 137] on button "Heading 4" at bounding box center [888, 130] width 66 height 20
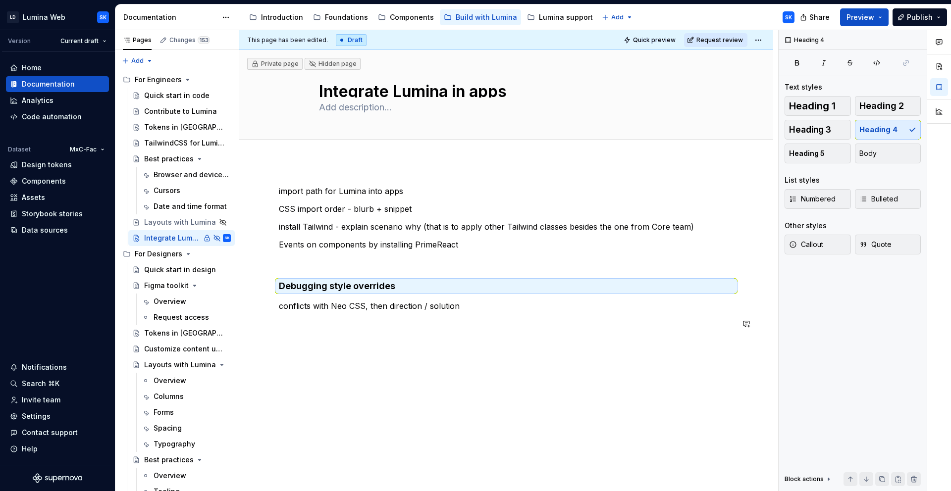
click at [483, 312] on div "import path for Lumina into apps CSS import order - blurb + snippet install Tai…" at bounding box center [506, 284] width 455 height 198
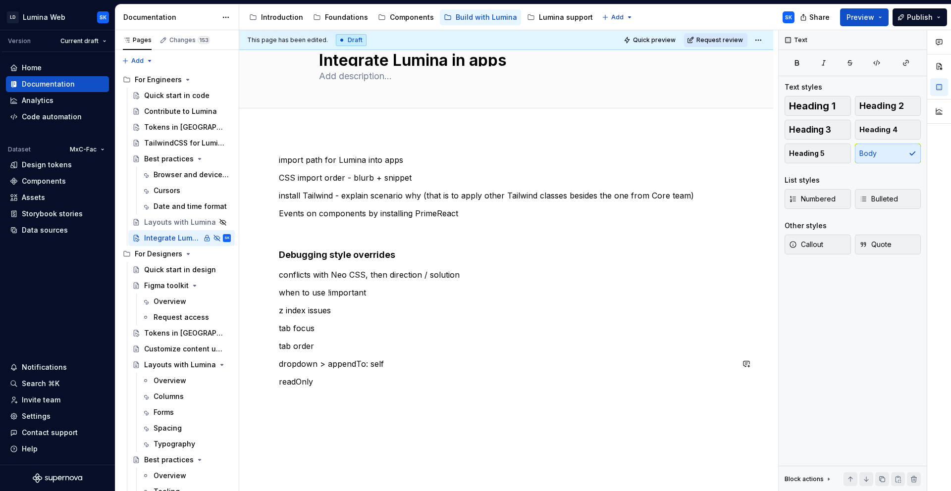
scroll to position [30, 0]
click at [409, 337] on p "disabled vs readOnly use case" at bounding box center [506, 383] width 455 height 12
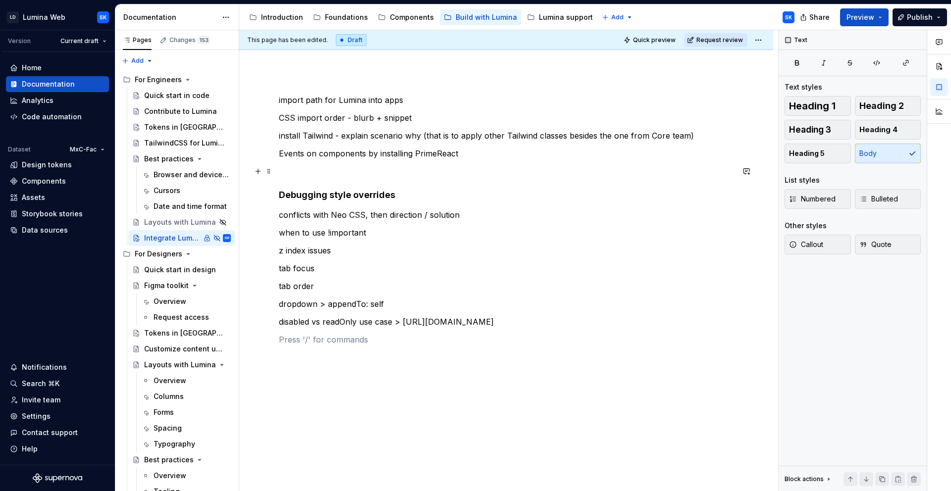
scroll to position [0, 0]
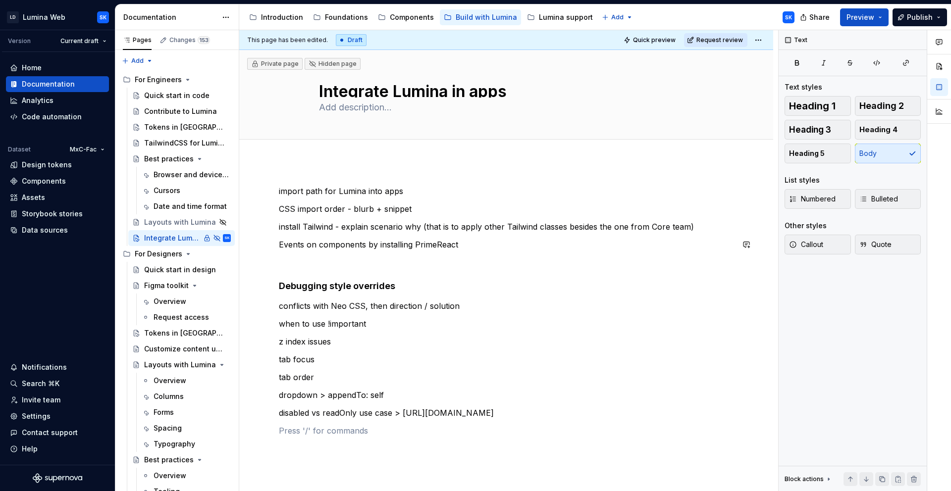
click at [298, 256] on div "import path for Lumina into apps CSS import order - blurb + snippet install Tai…" at bounding box center [506, 337] width 455 height 305
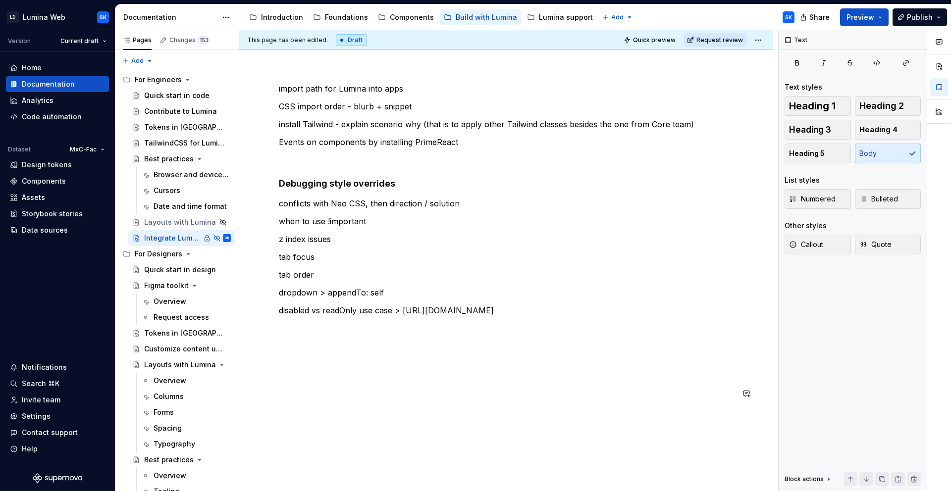
scroll to position [170, 0]
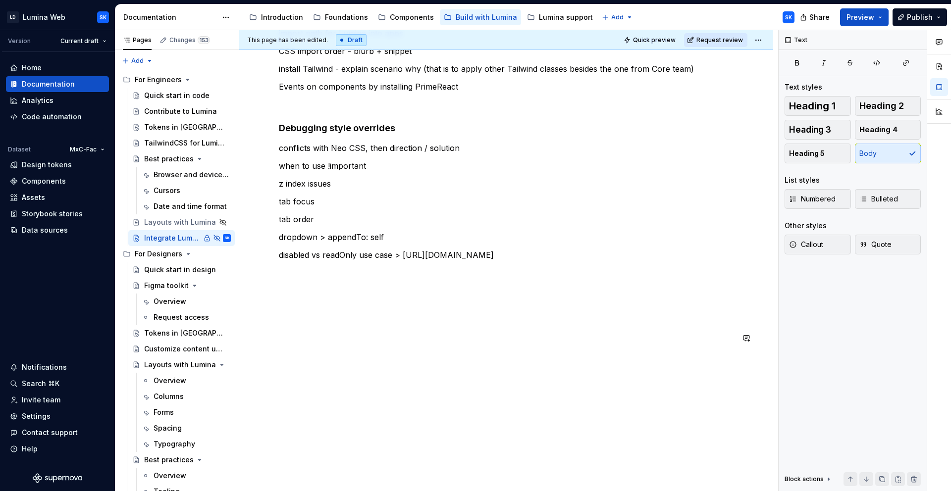
click at [311, 328] on p at bounding box center [506, 326] width 455 height 12
click at [297, 305] on p at bounding box center [506, 309] width 455 height 12
click at [292, 287] on p at bounding box center [506, 291] width 455 height 12
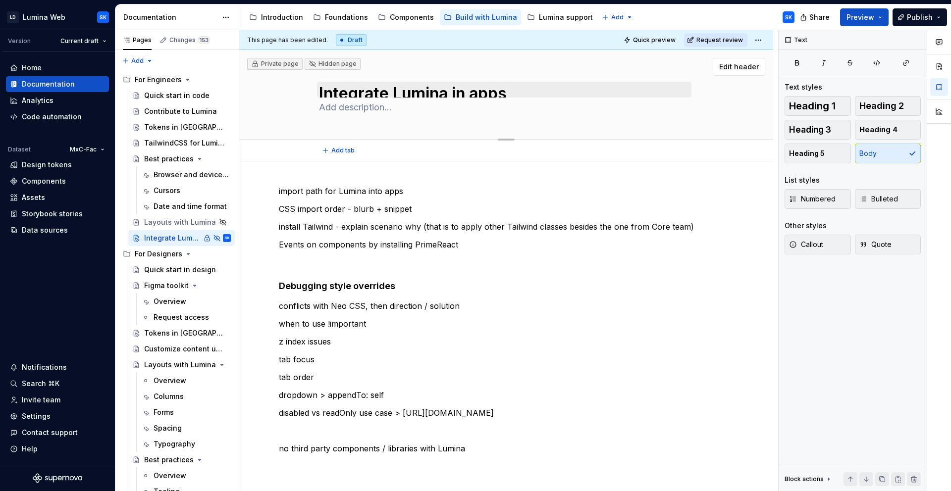
scroll to position [5, 0]
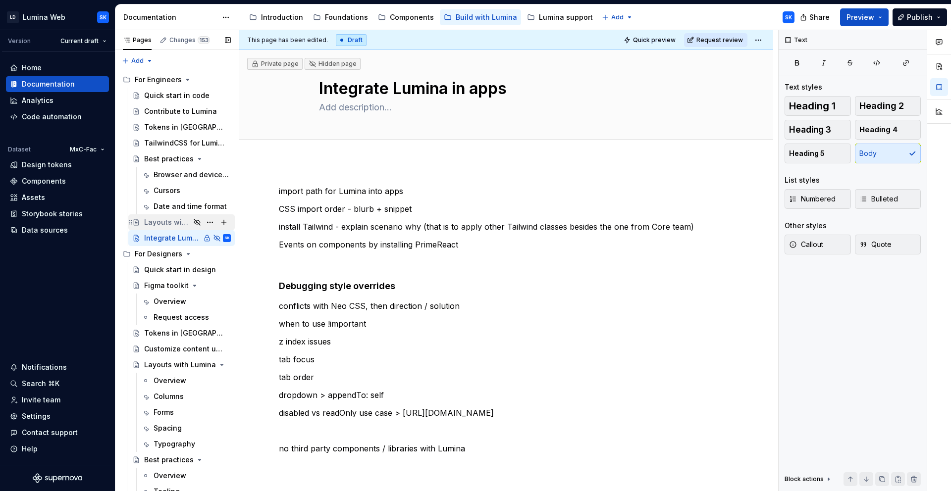
click at [179, 222] on div "Layouts with Lumina" at bounding box center [167, 222] width 46 height 10
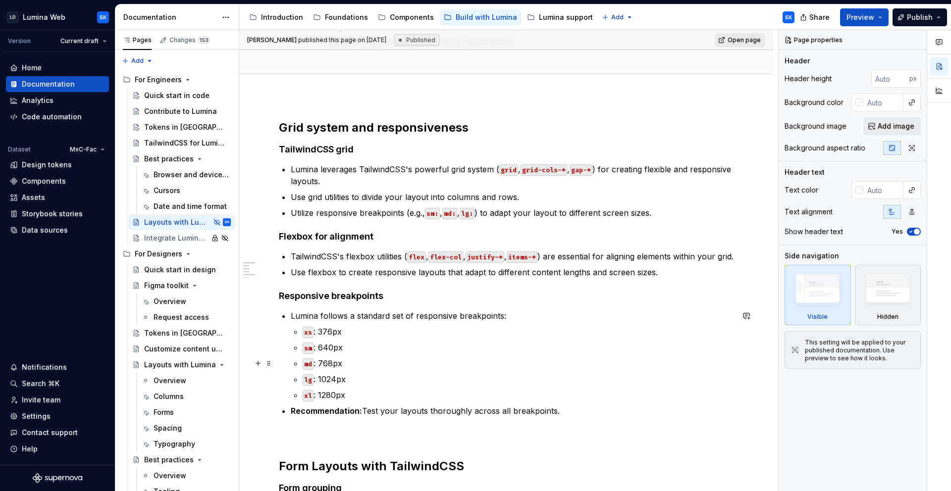
scroll to position [66, 0]
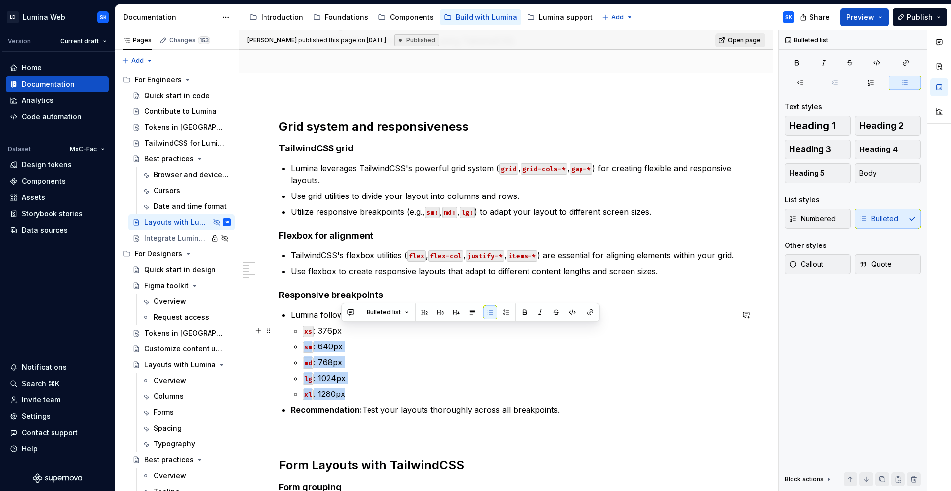
drag, startPoint x: 350, startPoint y: 392, endPoint x: 307, endPoint y: 337, distance: 70.2
click at [307, 337] on ul "xs : 376px sm : 640px md : 768px lg : 1024px xl : 1280px" at bounding box center [518, 362] width 431 height 75
click at [415, 337] on p "xl : 1280px" at bounding box center [518, 394] width 431 height 12
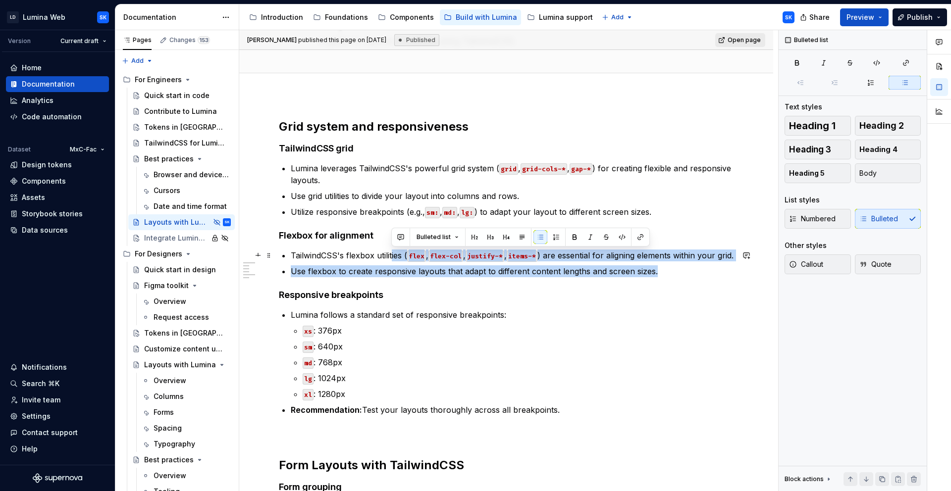
drag, startPoint x: 666, startPoint y: 266, endPoint x: 392, endPoint y: 258, distance: 274.5
click at [392, 258] on ul "TailwindCSS's flexbox utilities ( flex , flex-col , justify-* , items-* ) are e…" at bounding box center [512, 264] width 443 height 28
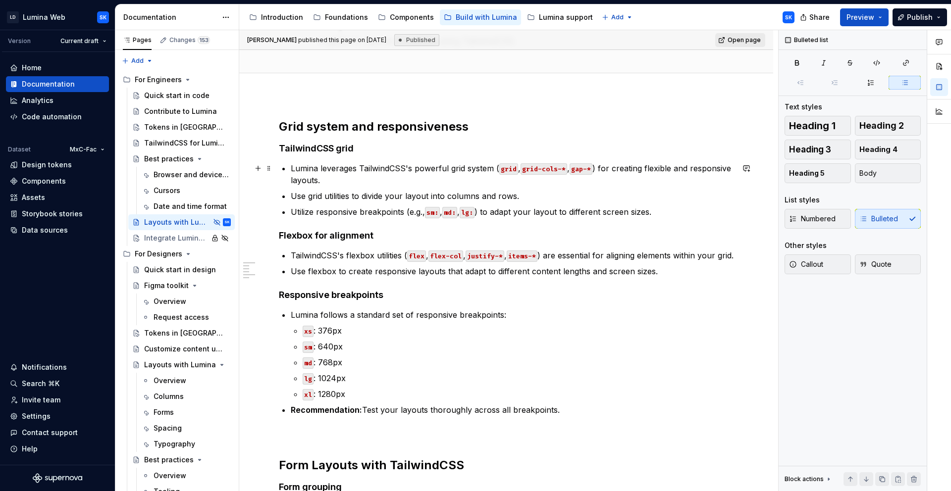
click at [426, 170] on p "Lumina leverages TailwindCSS's powerful grid system ( grid , grid-cols-* , gap-…" at bounding box center [512, 174] width 443 height 24
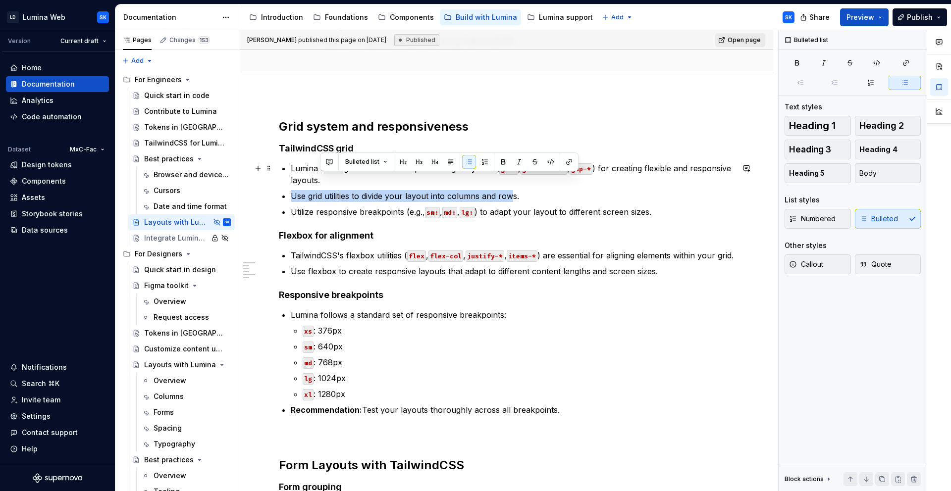
drag, startPoint x: 491, startPoint y: 192, endPoint x: 358, endPoint y: 175, distance: 134.3
click at [358, 175] on ul "Lumina leverages TailwindCSS's powerful grid system ( grid , grid-cols-* , gap-…" at bounding box center [512, 189] width 443 height 55
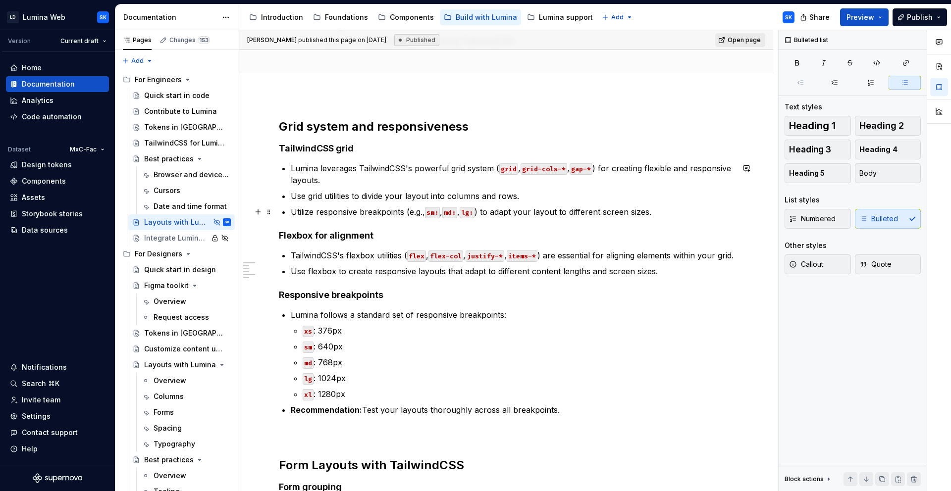
click at [417, 213] on p "Utilize responsive breakpoints (e.g., sm: , md: , lg: ) to adapt your layout to…" at bounding box center [512, 212] width 443 height 12
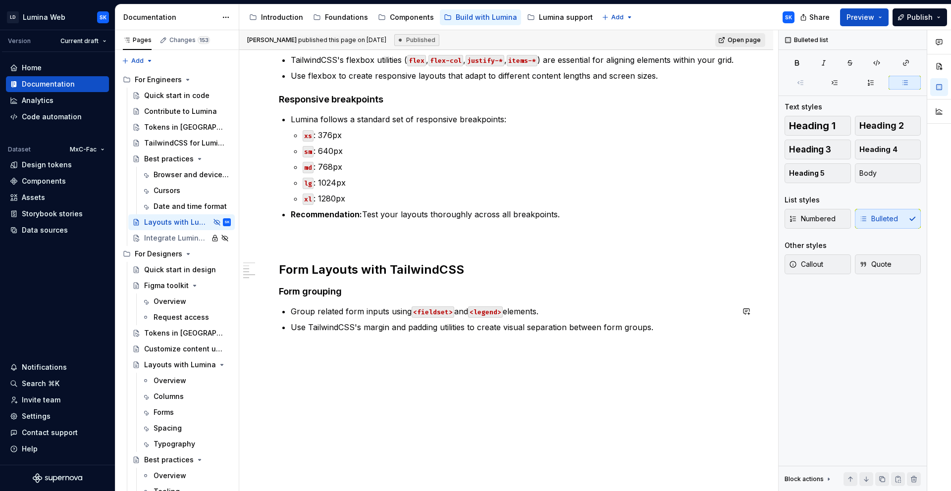
scroll to position [263, 0]
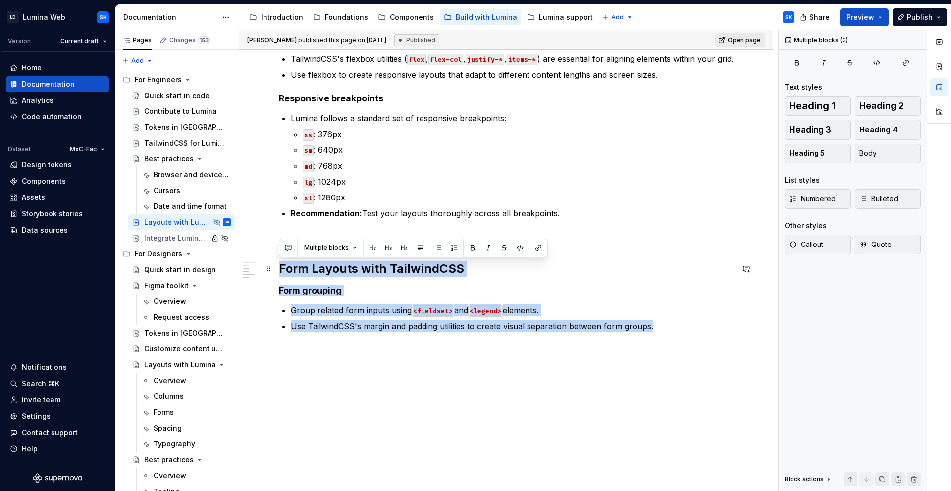
drag, startPoint x: 654, startPoint y: 323, endPoint x: 278, endPoint y: 265, distance: 380.9
click at [278, 265] on div "Grid system and responsiveness TailwindCSS grid Lumina leverages TailwindCSS's …" at bounding box center [506, 194] width 534 height 593
click at [553, 295] on h4 "Form grouping" at bounding box center [506, 291] width 455 height 12
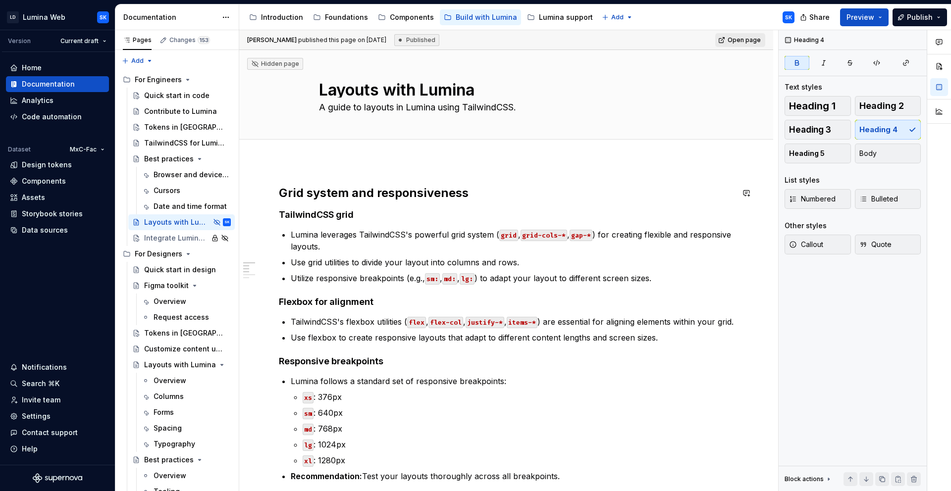
scroll to position [0, 0]
click at [360, 219] on h4 "TailwindCSS grid" at bounding box center [506, 215] width 455 height 12
click at [553, 283] on p "Utilize responsive breakpoints (e.g., sm: , md: , lg: ) to adapt your layout to…" at bounding box center [512, 278] width 443 height 12
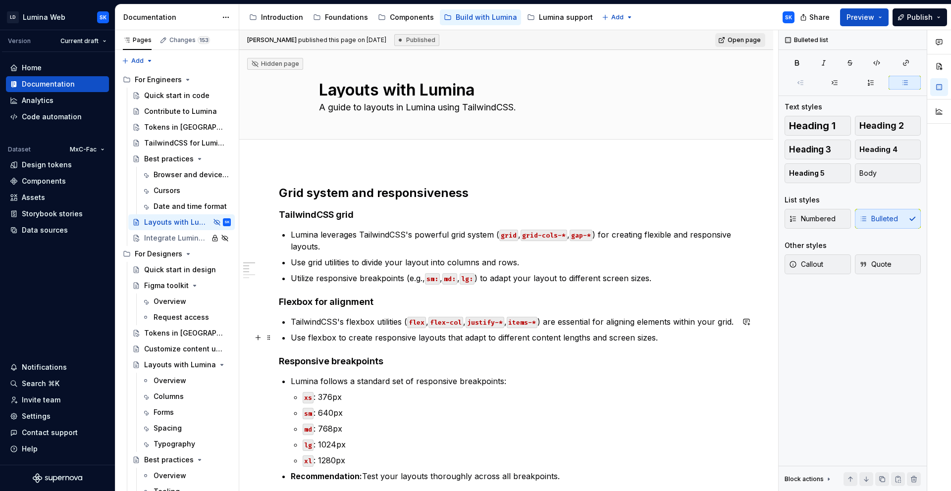
click at [553, 336] on p "Use flexbox to create responsive layouts that adapt to different content length…" at bounding box center [512, 338] width 443 height 12
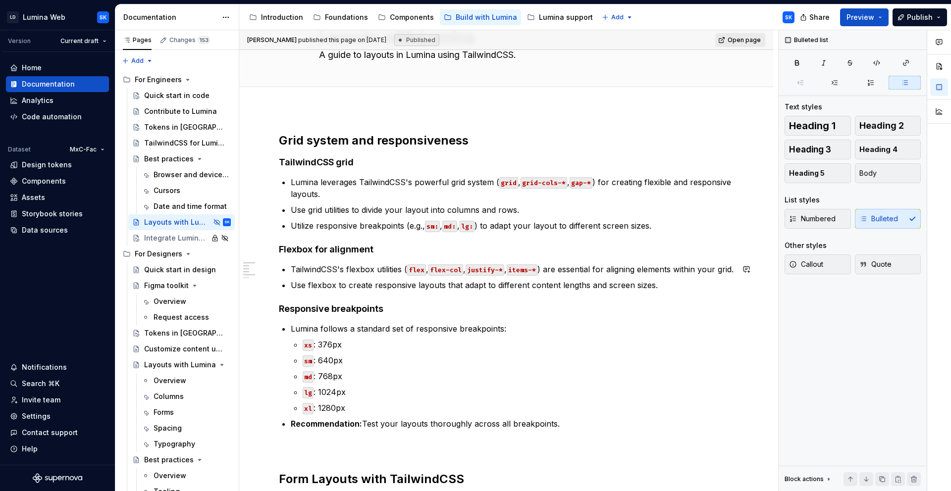
scroll to position [55, 0]
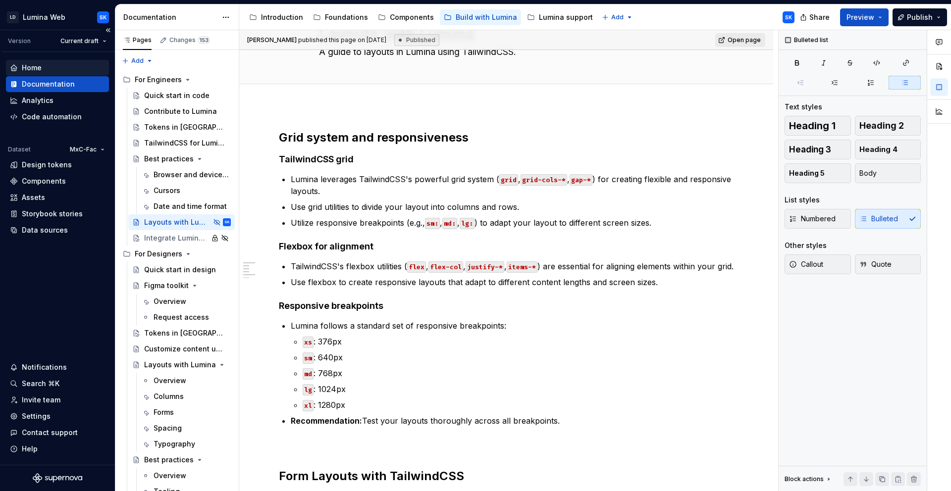
click at [45, 72] on div "Home" at bounding box center [57, 68] width 95 height 10
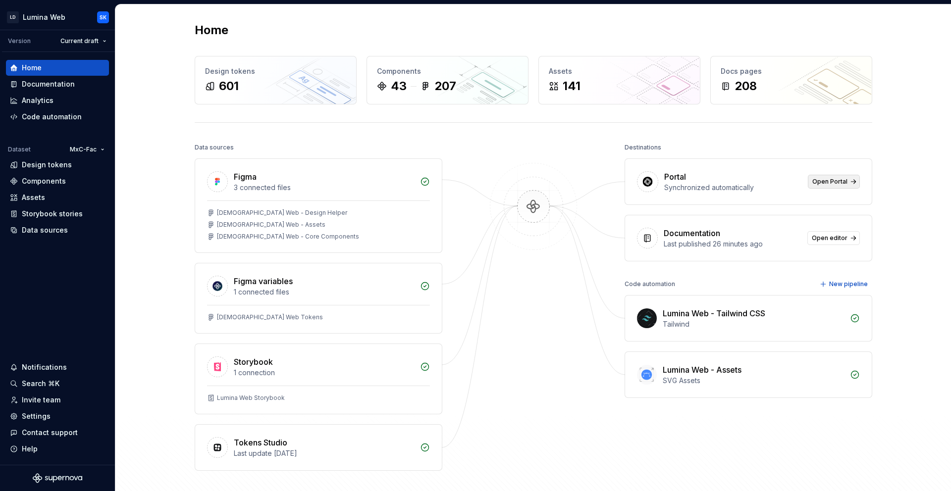
click at [553, 183] on link "Open Portal" at bounding box center [834, 182] width 52 height 14
click at [553, 71] on div "Docs pages" at bounding box center [791, 71] width 141 height 10
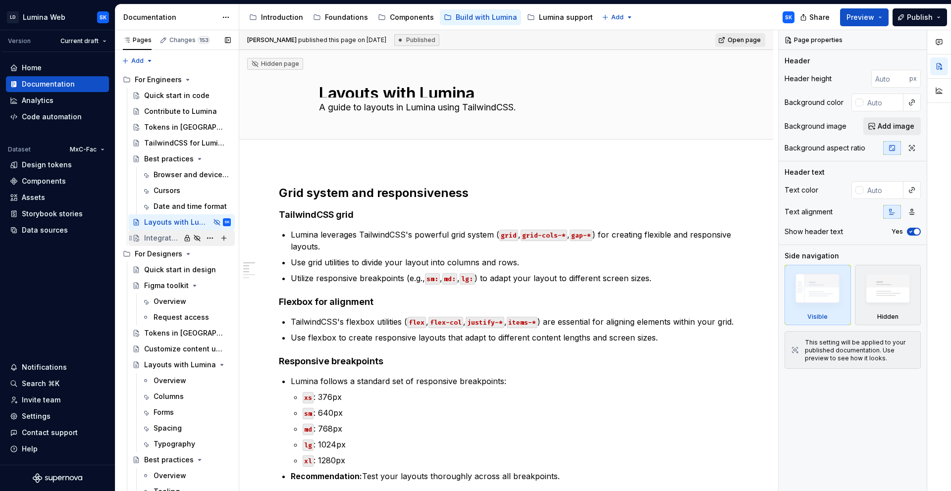
click at [167, 240] on div "Integrate Lumina in apps" at bounding box center [162, 238] width 36 height 10
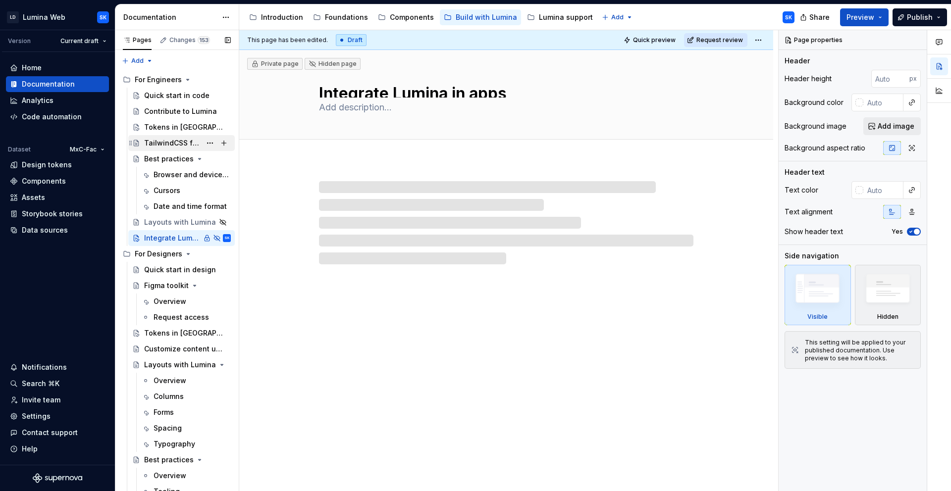
click at [165, 145] on div "TailwindCSS for Lumina" at bounding box center [172, 143] width 57 height 10
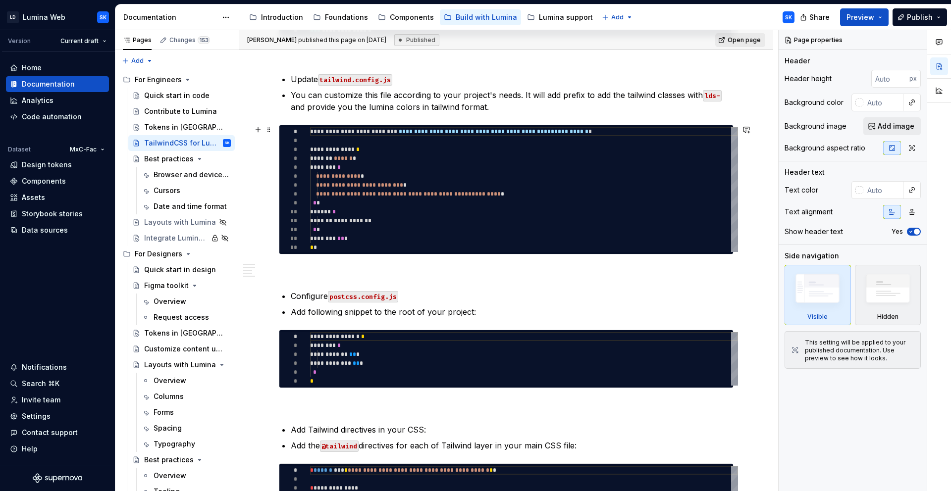
scroll to position [328, 0]
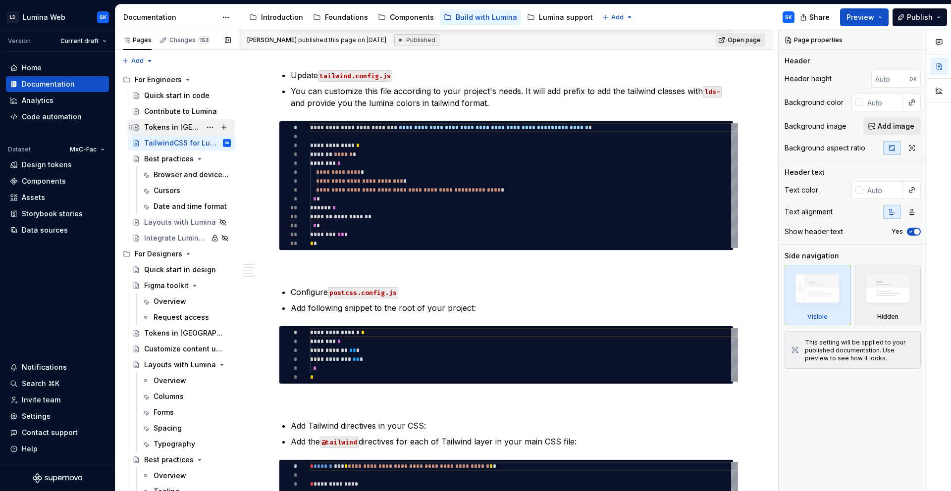
click at [170, 125] on div "Tokens in [GEOGRAPHIC_DATA]" at bounding box center [172, 127] width 57 height 10
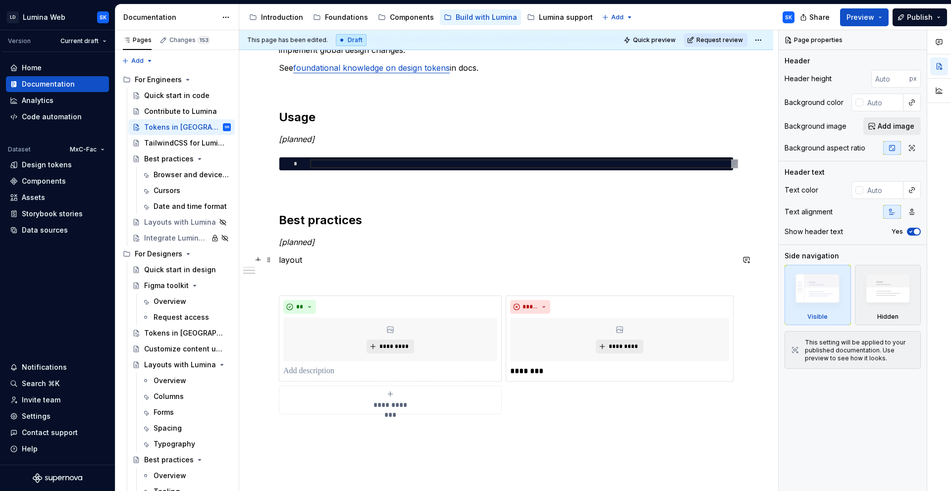
scroll to position [326, 0]
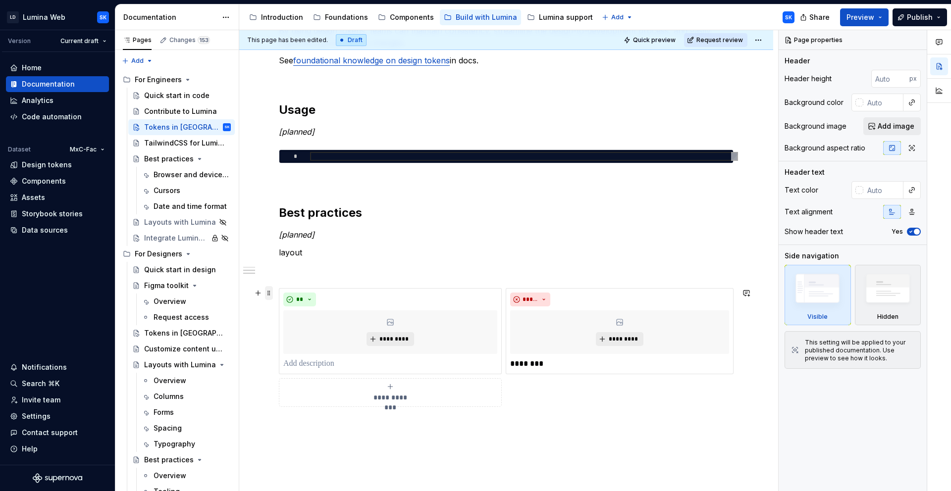
click at [270, 295] on span at bounding box center [269, 293] width 8 height 14
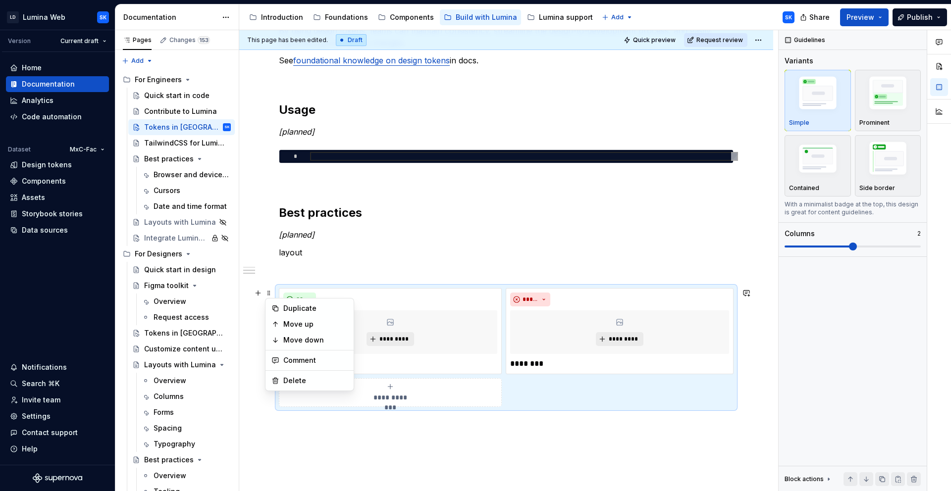
click at [302, 251] on p "layout" at bounding box center [506, 253] width 455 height 12
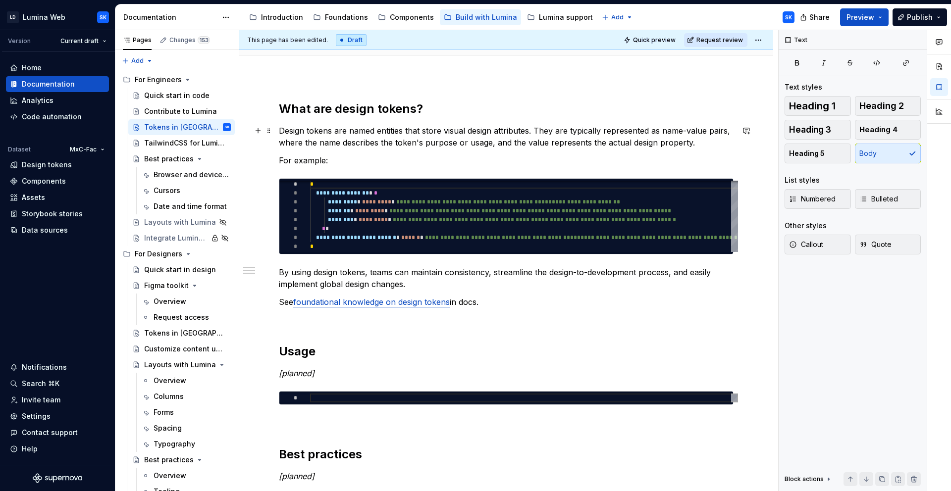
scroll to position [0, 0]
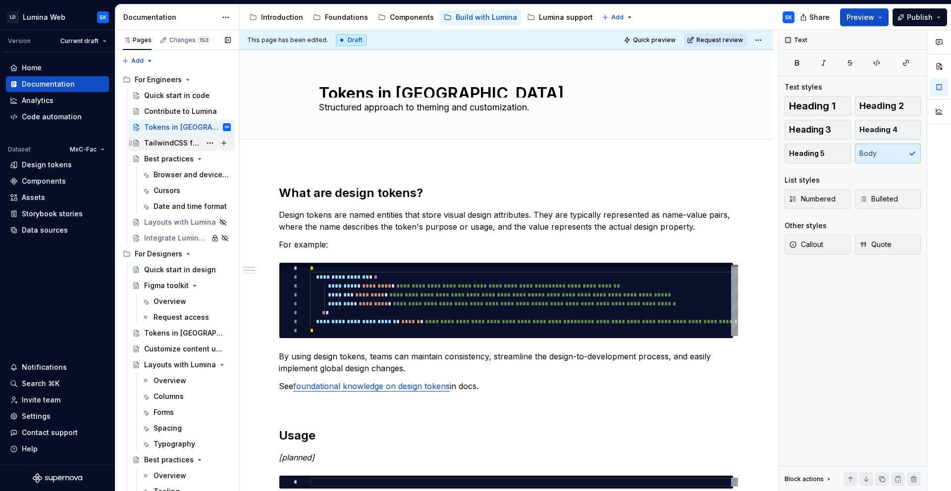
click at [151, 145] on div "TailwindCSS for Lumina" at bounding box center [172, 143] width 57 height 10
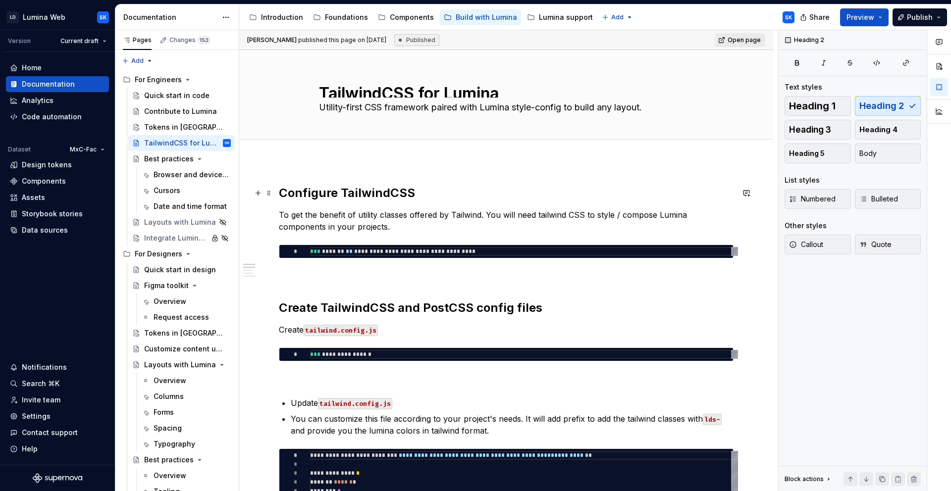
click at [409, 193] on h2 "Configure TailwindCSS" at bounding box center [506, 193] width 455 height 16
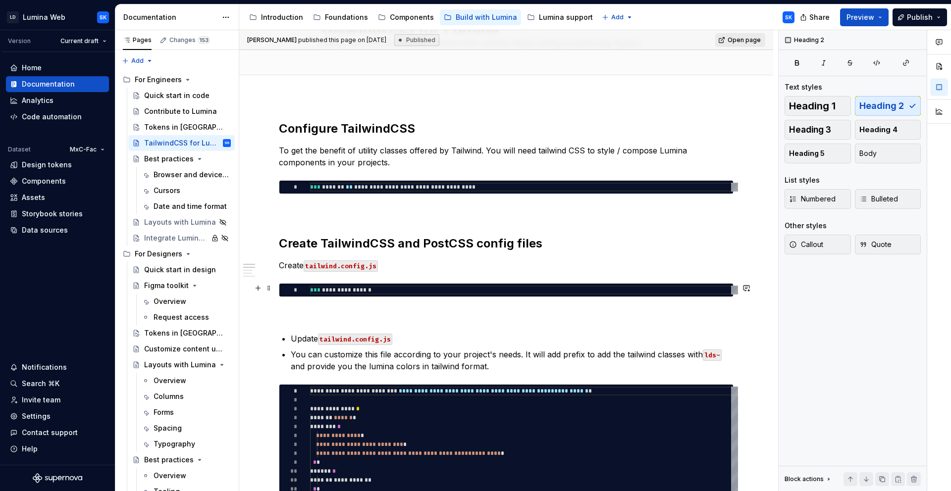
scroll to position [99, 0]
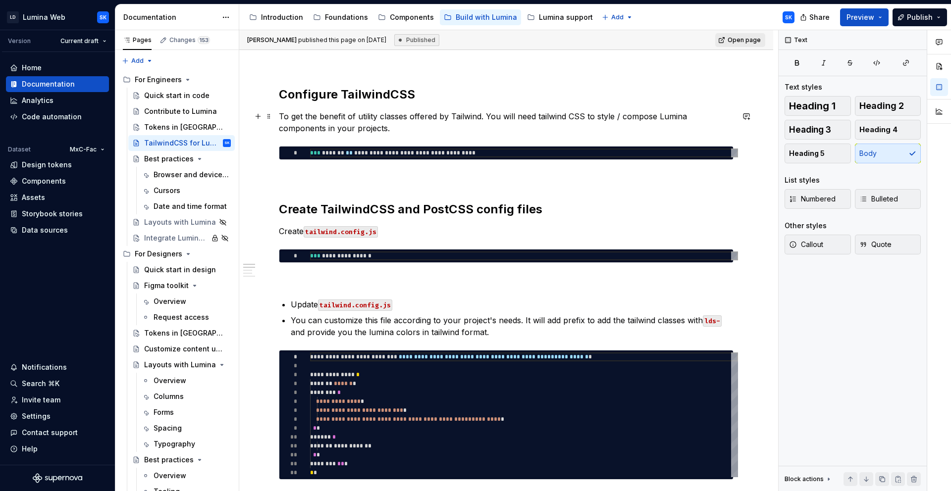
click at [346, 132] on p "To get the benefit of utility classes offered by Tailwind. You will need tailwi…" at bounding box center [506, 122] width 455 height 24
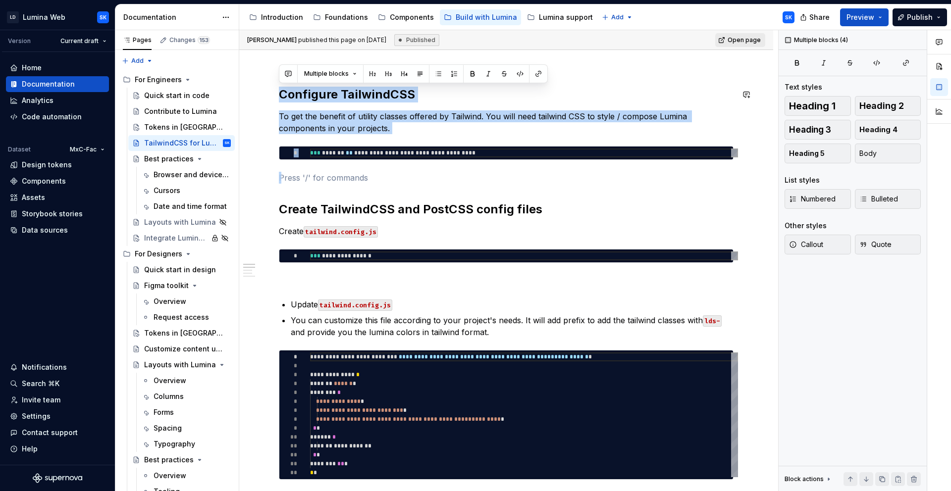
drag, startPoint x: 315, startPoint y: 179, endPoint x: 279, endPoint y: 86, distance: 99.1
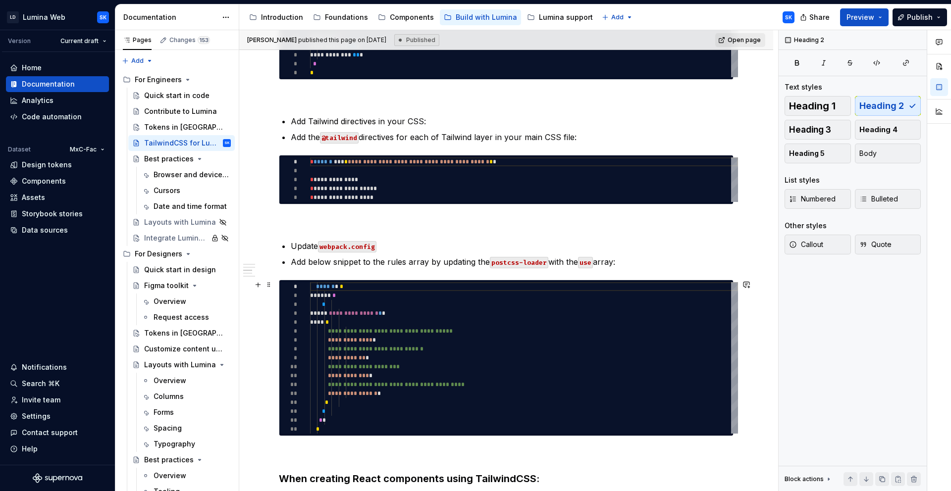
scroll to position [633, 0]
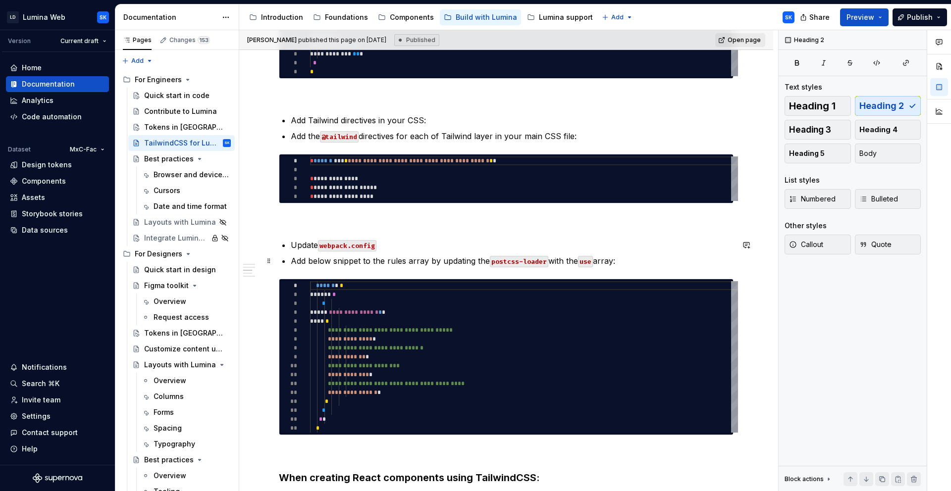
click at [437, 255] on p "Add below snippet to the rules array by updating the postcss-loader with the us…" at bounding box center [512, 261] width 443 height 12
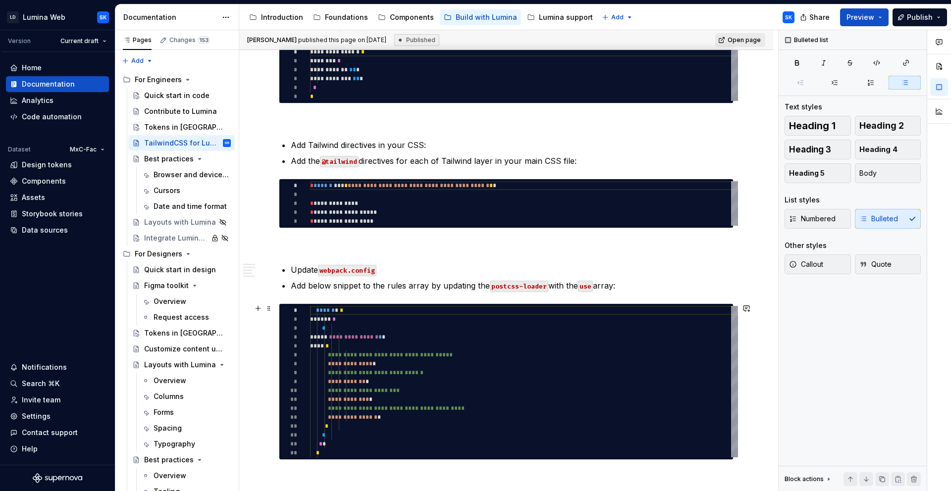
scroll to position [562, 0]
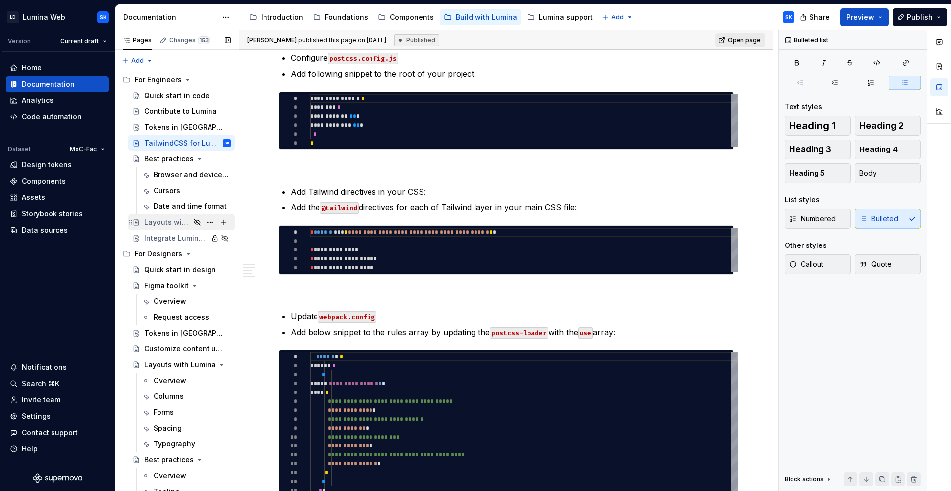
click at [173, 221] on div "Layouts with Lumina" at bounding box center [167, 222] width 46 height 10
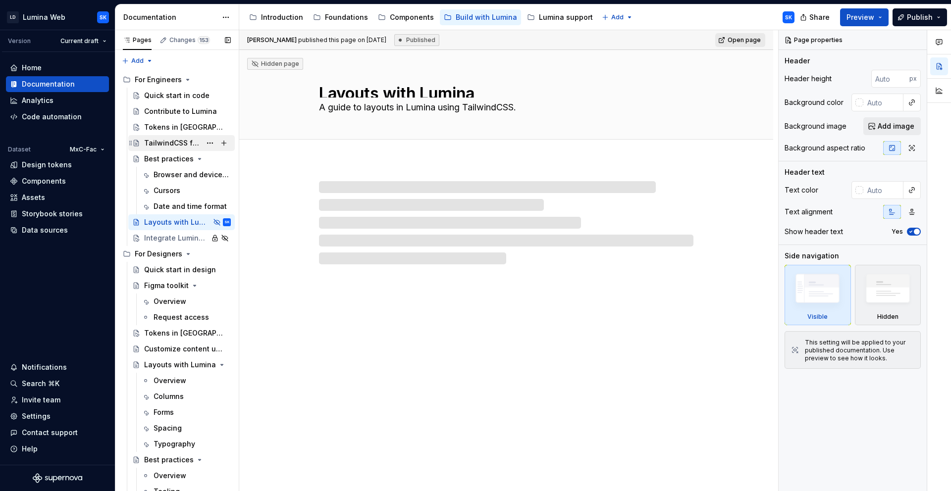
click at [169, 141] on div "TailwindCSS for Lumina" at bounding box center [172, 143] width 57 height 10
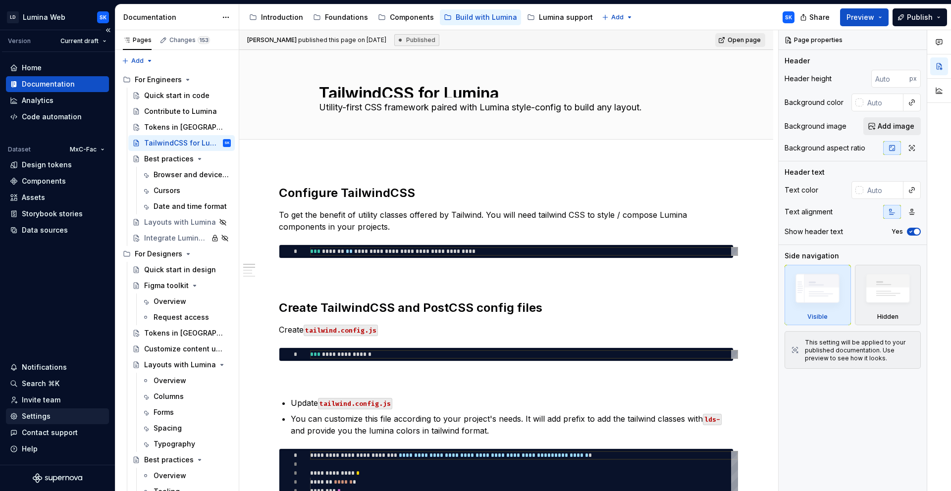
click at [57, 337] on div "Settings" at bounding box center [57, 417] width 103 height 16
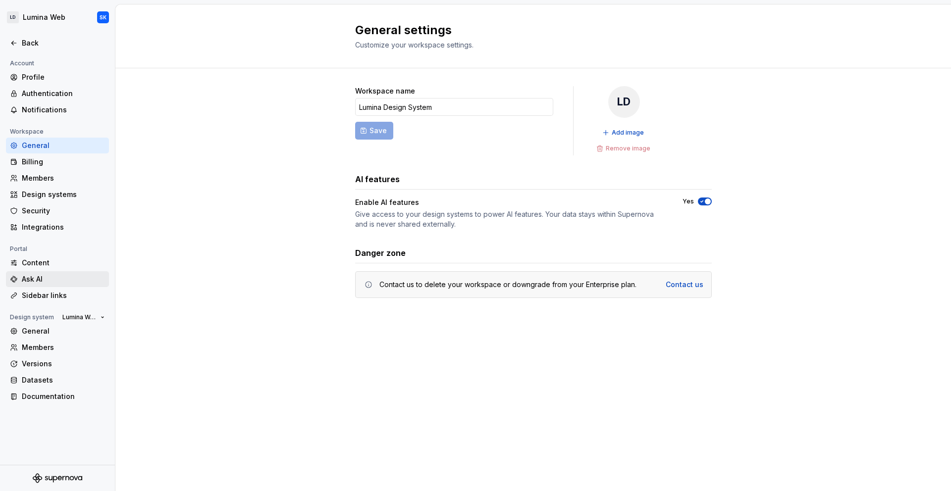
click at [43, 276] on div "Ask AI" at bounding box center [63, 279] width 83 height 10
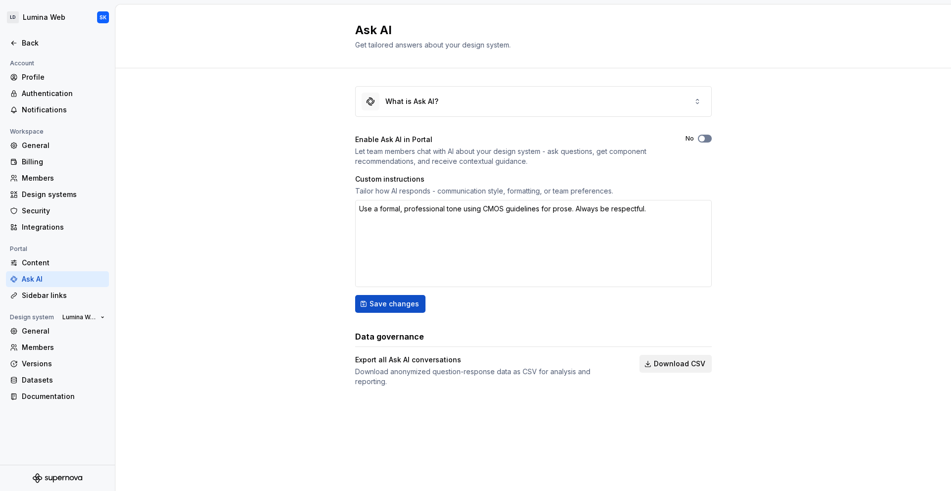
click at [553, 139] on button "No" at bounding box center [705, 139] width 14 height 8
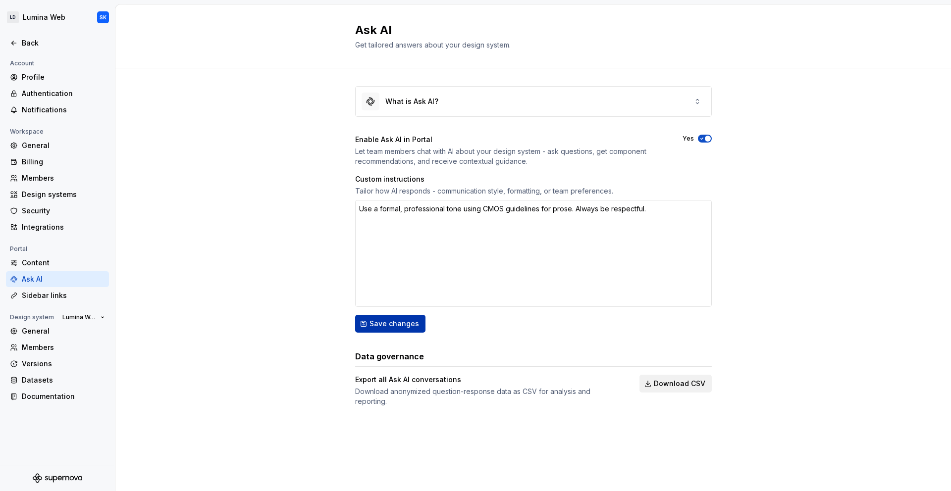
click at [405, 322] on span "Save changes" at bounding box center [394, 324] width 50 height 10
click at [36, 73] on div "Profile" at bounding box center [63, 77] width 83 height 10
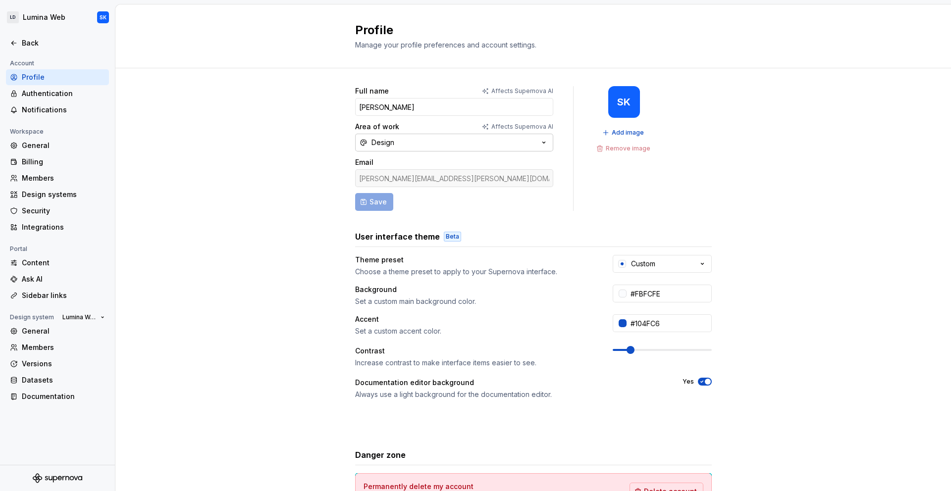
click at [395, 136] on button "Design" at bounding box center [454, 143] width 198 height 18
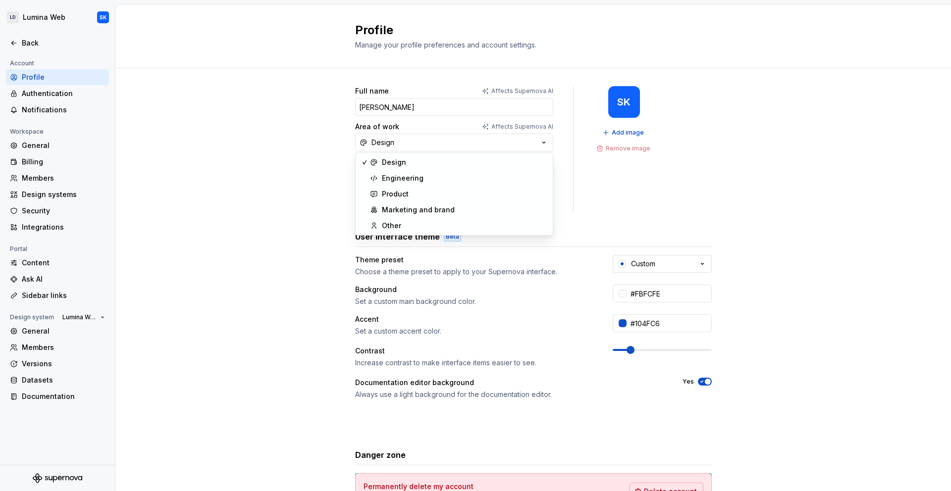
click at [331, 170] on div "Full name Affects Supernova AI [PERSON_NAME] Area of work Affects Supernova AI …" at bounding box center [533, 317] width 836 height 499
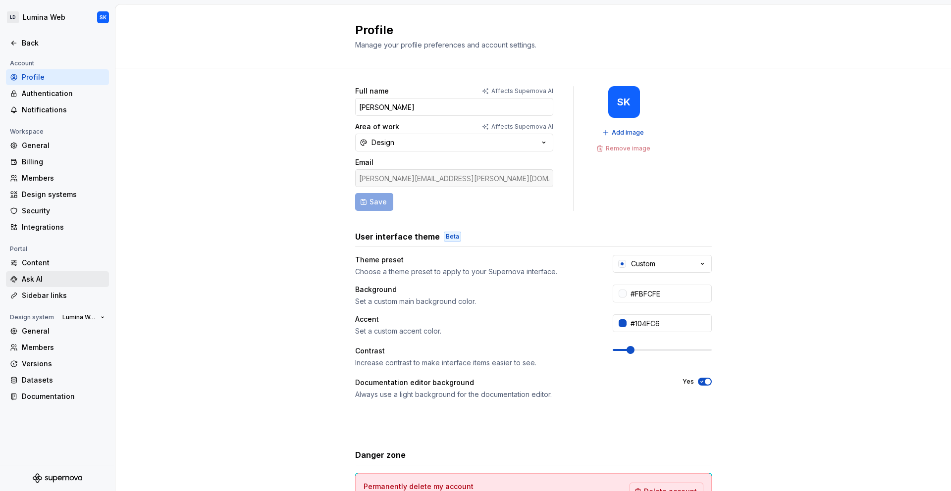
click at [43, 282] on div "Ask AI" at bounding box center [63, 279] width 83 height 10
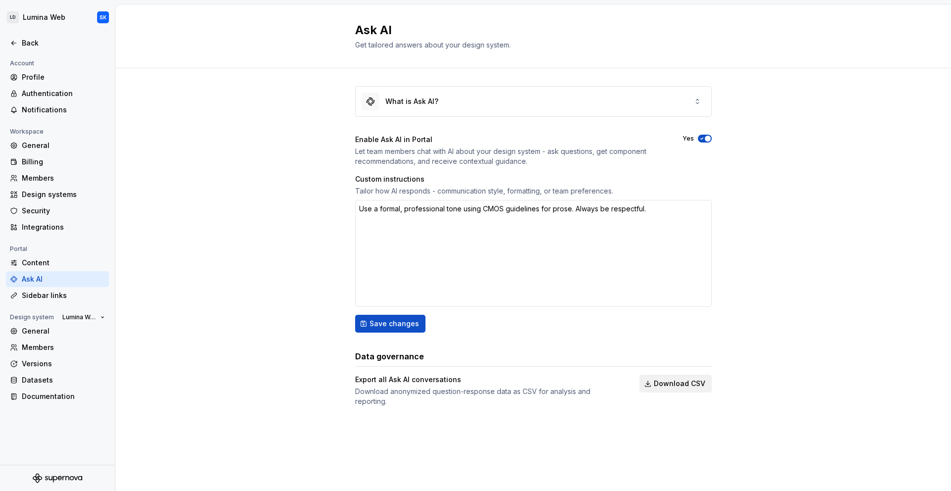
click at [280, 96] on div "What is Ask AI? Enable Ask AI in Portal Let team members chat with AI about you…" at bounding box center [533, 256] width 836 height 376
click at [65, 42] on div "Back" at bounding box center [63, 43] width 83 height 10
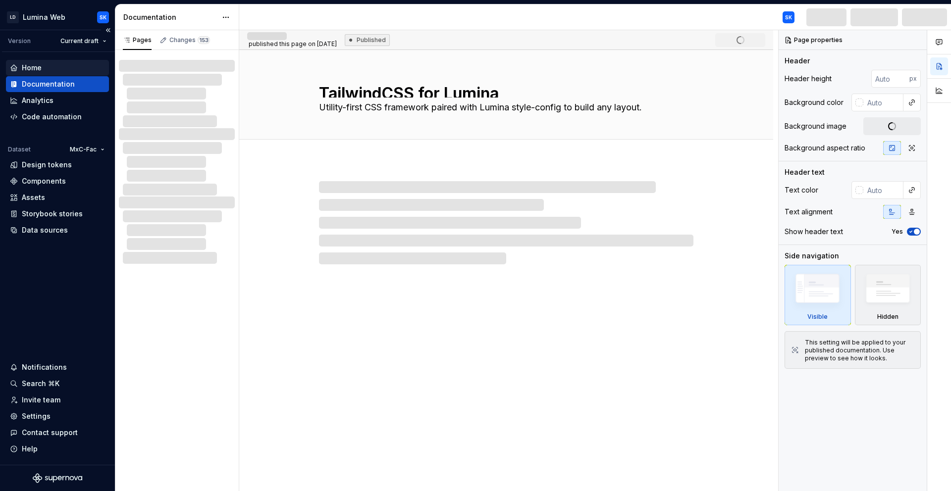
type textarea "*"
click at [63, 68] on div "Home" at bounding box center [57, 68] width 95 height 10
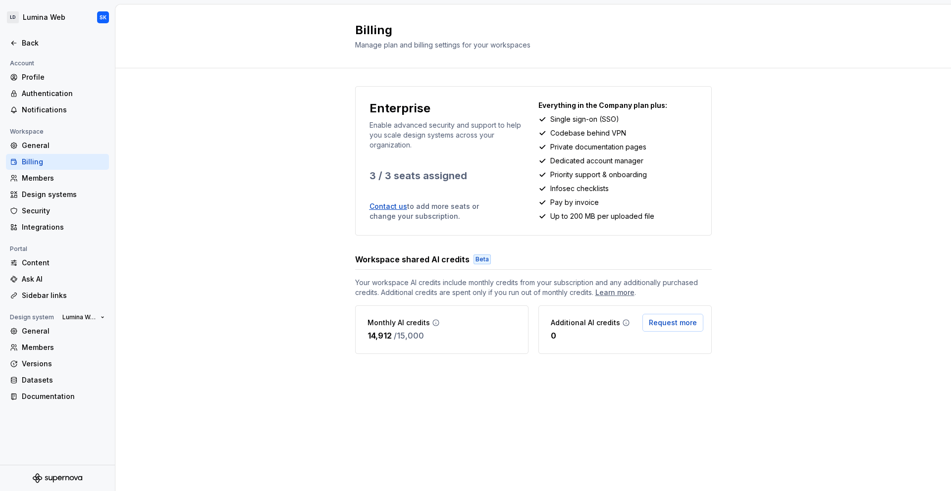
click at [432, 322] on icon at bounding box center [436, 323] width 8 height 8
click at [623, 292] on div "Learn more" at bounding box center [614, 293] width 39 height 10
